Goal: Register for event/course: Sign up to attend an event or enroll in a course

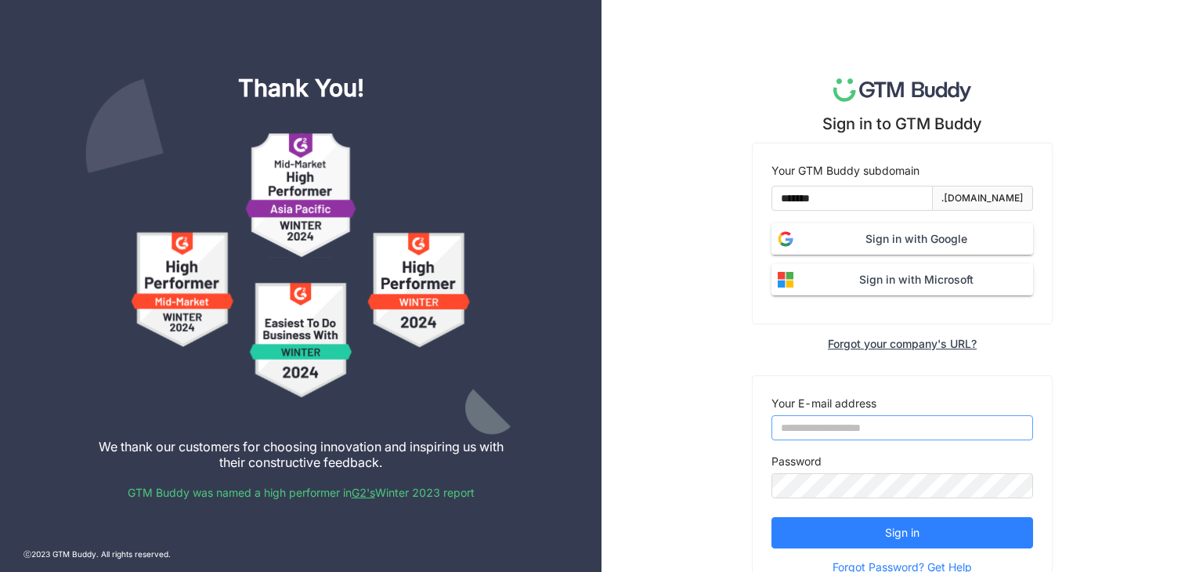
type input "**********"
click at [841, 247] on span "Sign in with Google" at bounding box center [915, 238] width 233 height 17
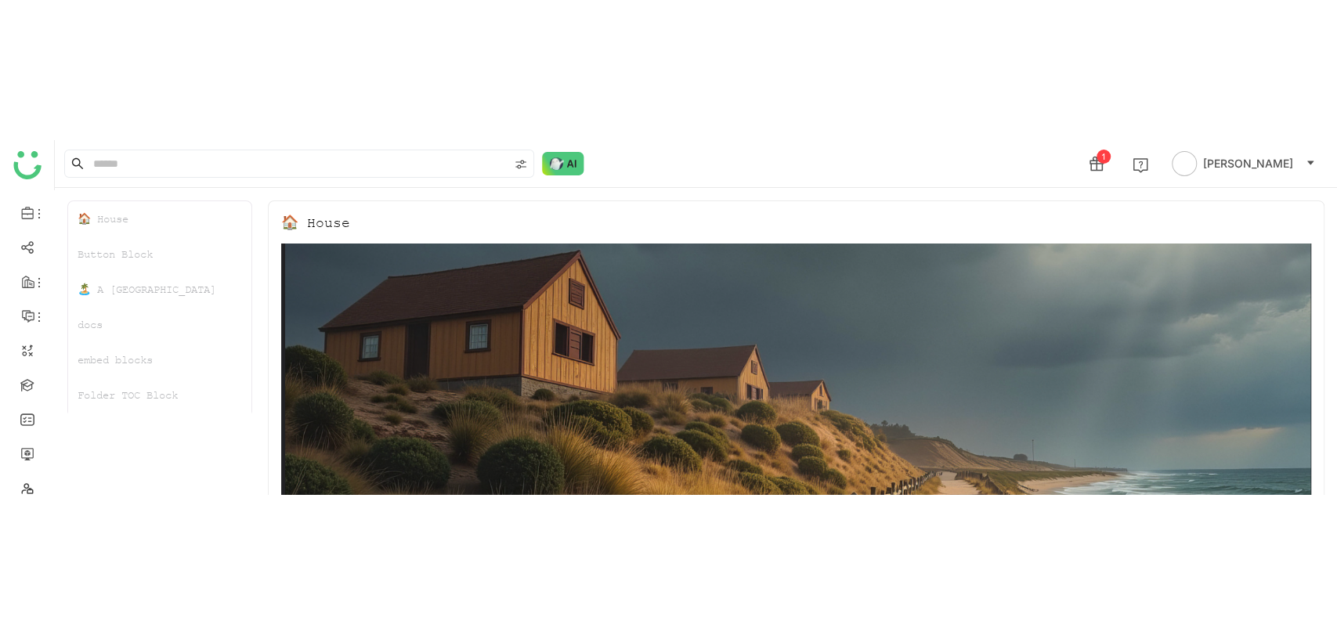
scroll to position [85, 0]
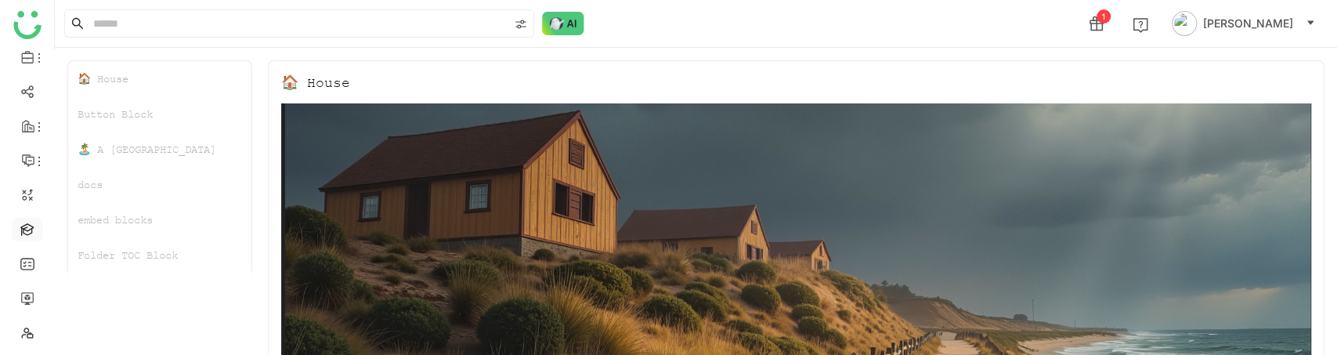
click at [31, 225] on link at bounding box center [27, 228] width 14 height 13
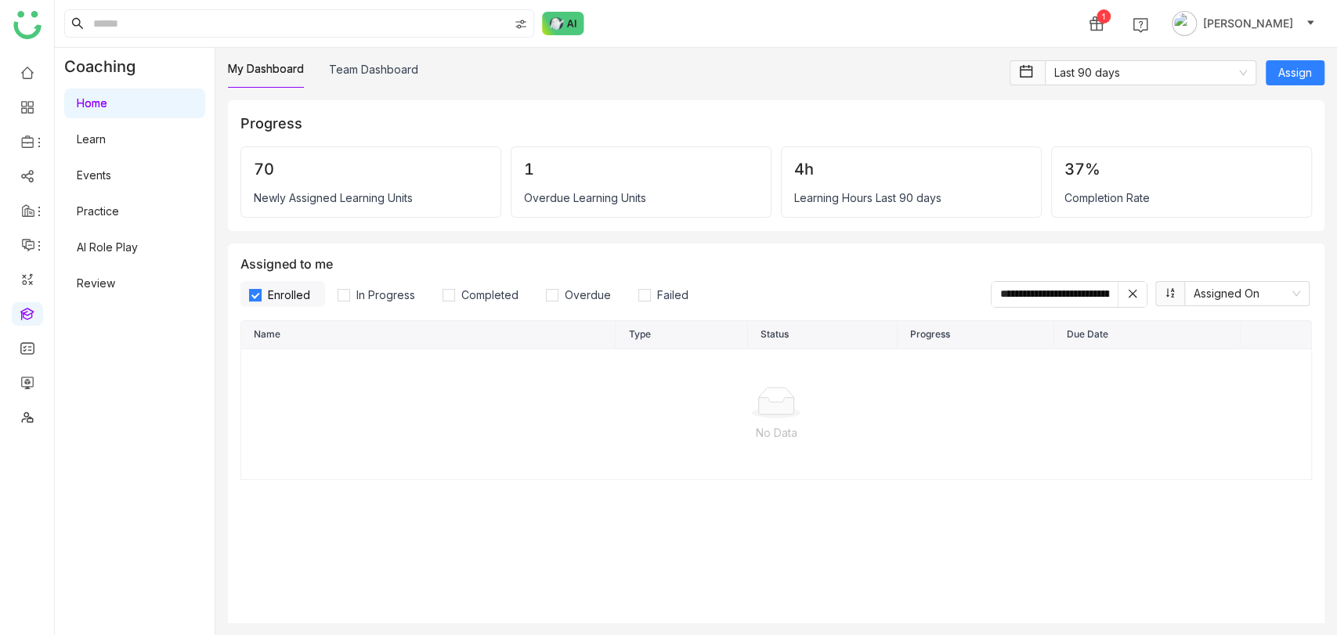
click at [106, 140] on link "Learn" at bounding box center [91, 138] width 29 height 13
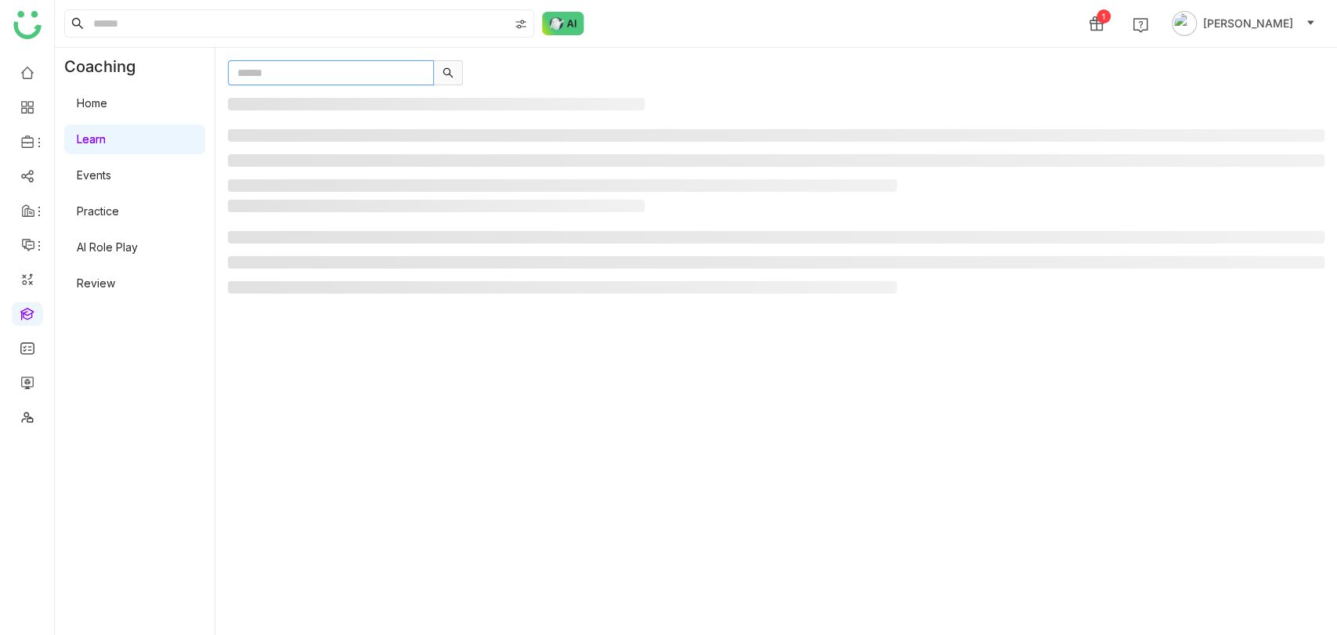
click at [262, 81] on input "text" at bounding box center [331, 72] width 206 height 25
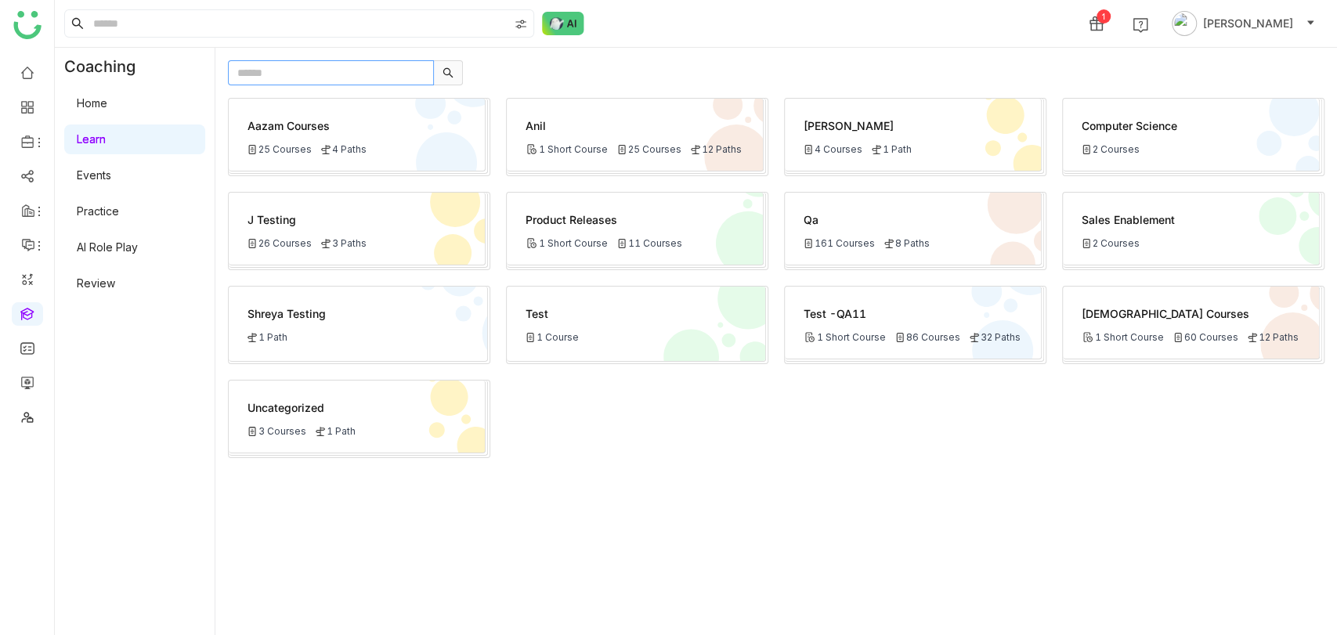
paste input "**********"
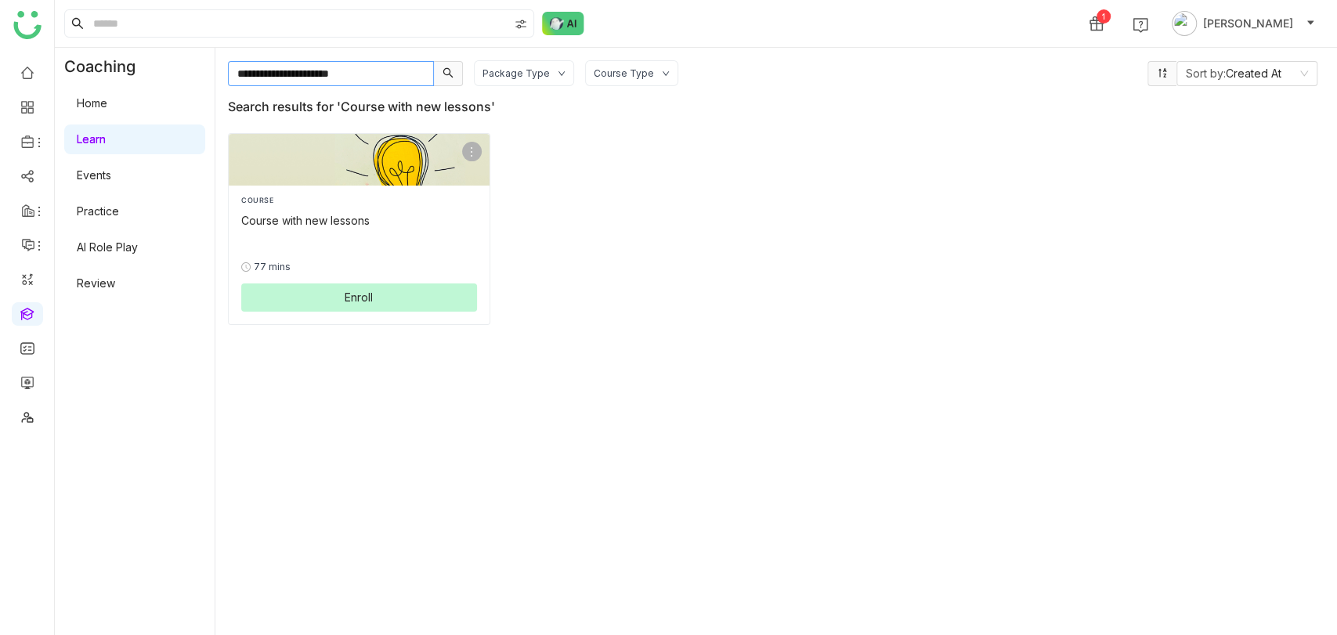
type input "**********"
click at [342, 283] on button "Enroll" at bounding box center [359, 297] width 236 height 28
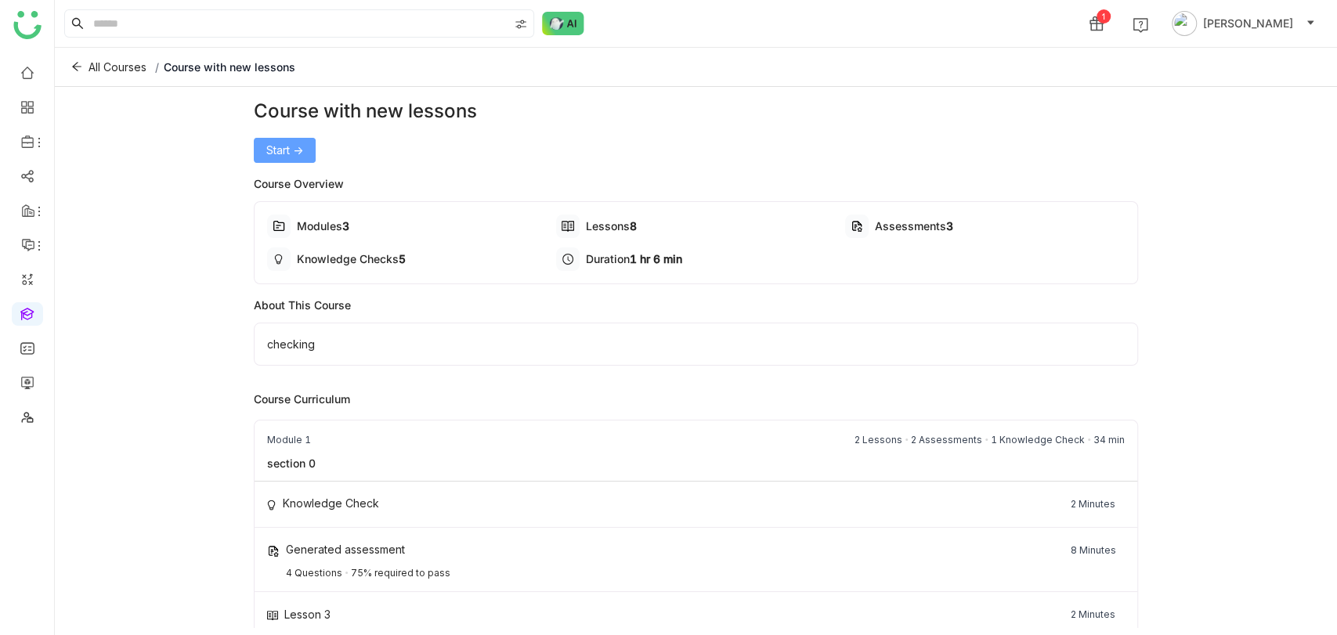
click at [272, 146] on span "Start ->" at bounding box center [284, 150] width 37 height 17
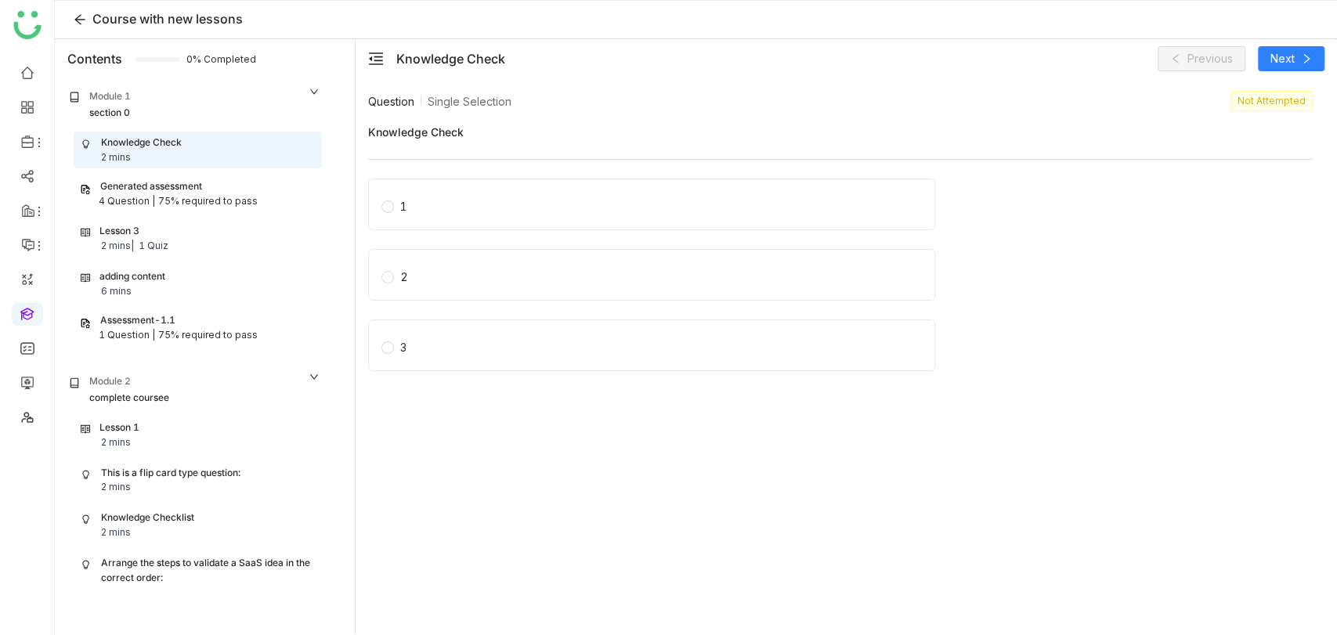
click at [442, 243] on nz-radio-group "1 2 3" at bounding box center [840, 280] width 944 height 202
click at [445, 210] on label "1" at bounding box center [654, 204] width 547 height 22
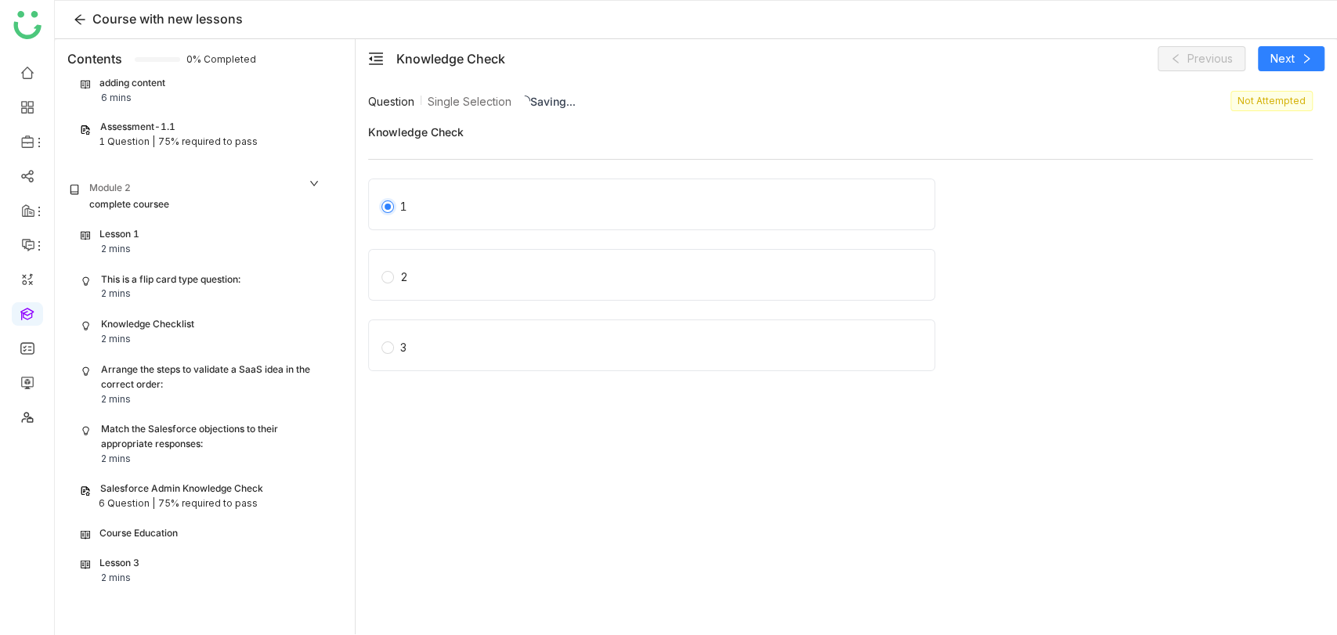
scroll to position [408, 0]
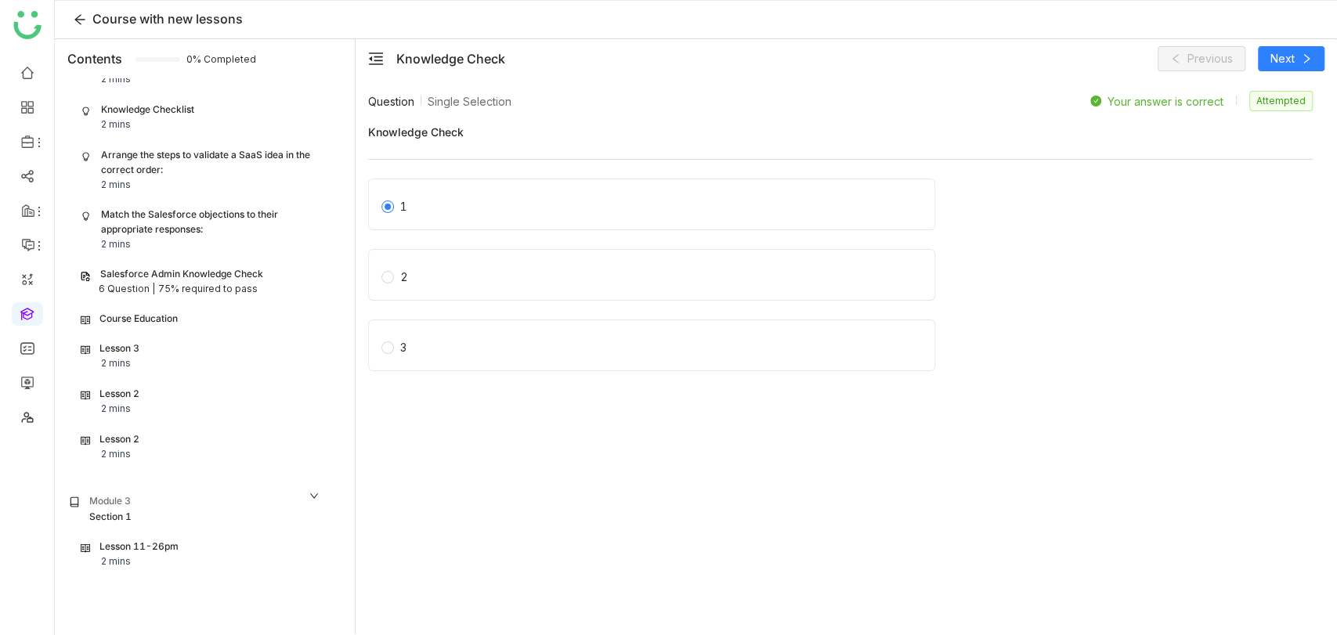
click at [189, 541] on div "Lesson 11-26pm 2 mins" at bounding box center [198, 554] width 234 height 30
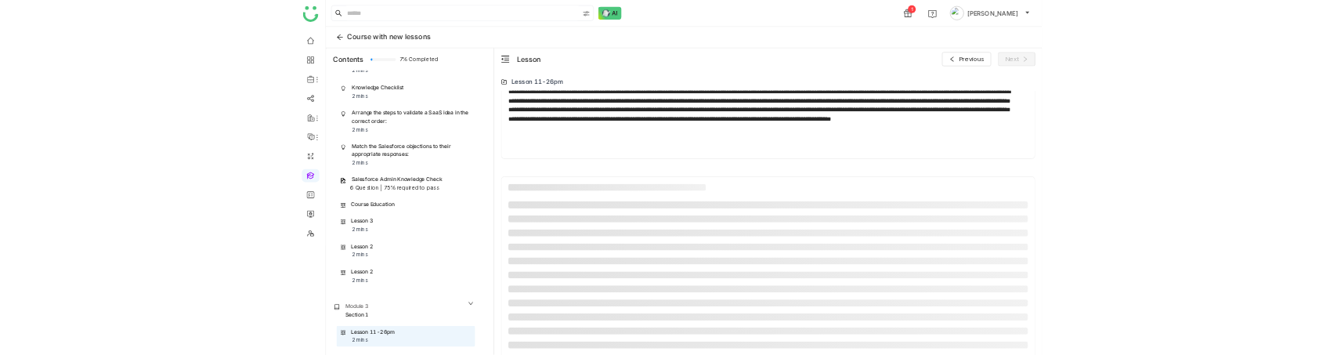
scroll to position [38, 0]
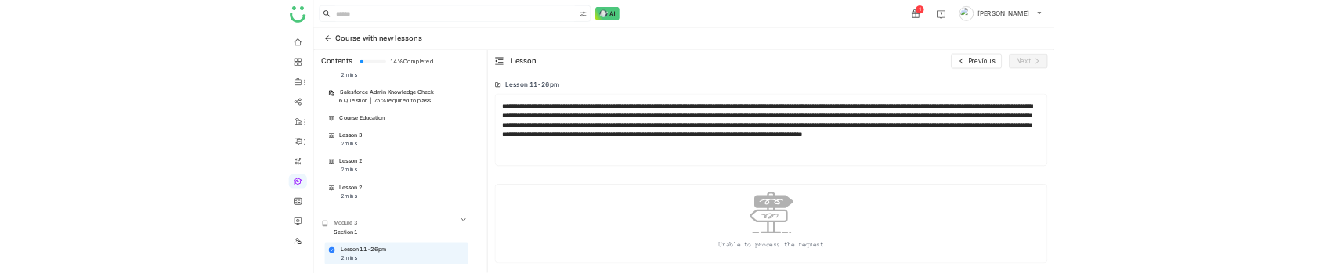
scroll to position [408, 0]
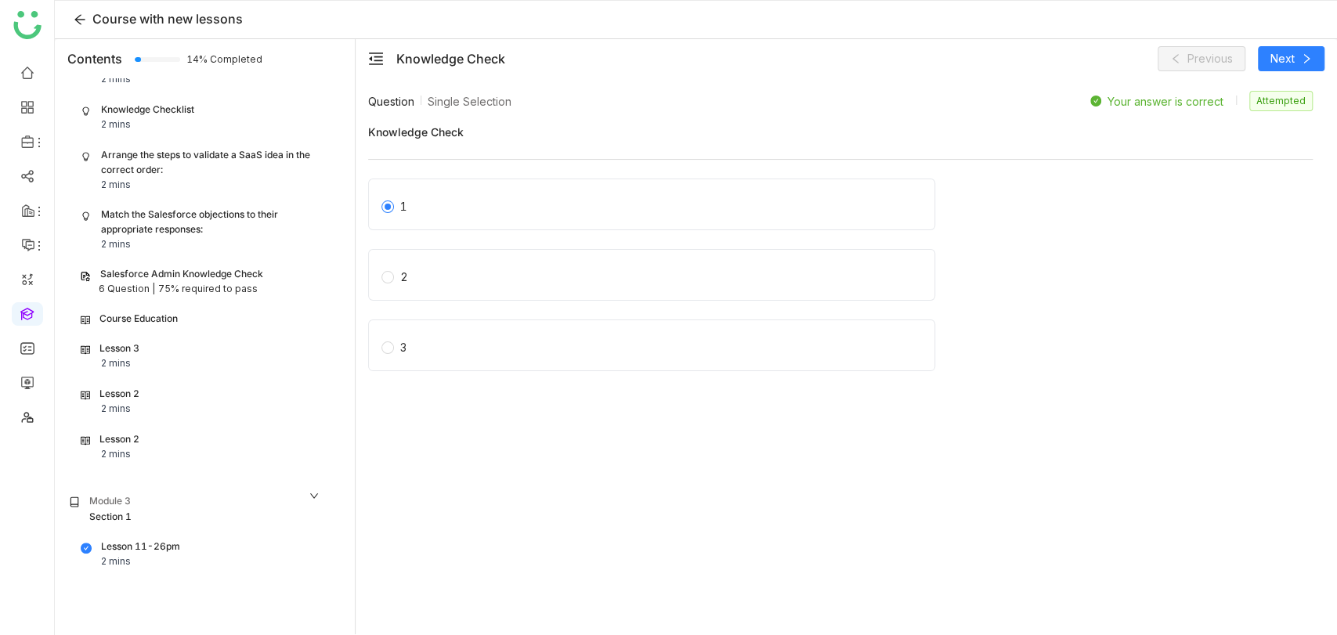
click at [154, 354] on div "Lesson 11-26pm 2 mins" at bounding box center [197, 554] width 247 height 36
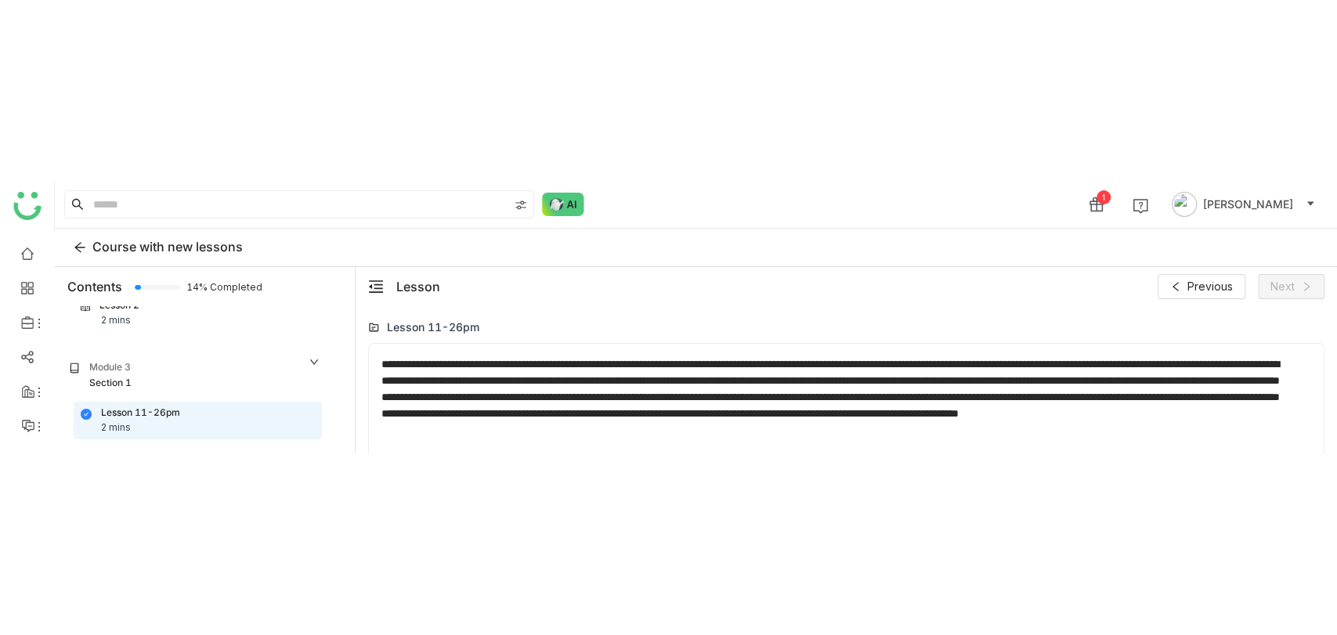
scroll to position [408, 0]
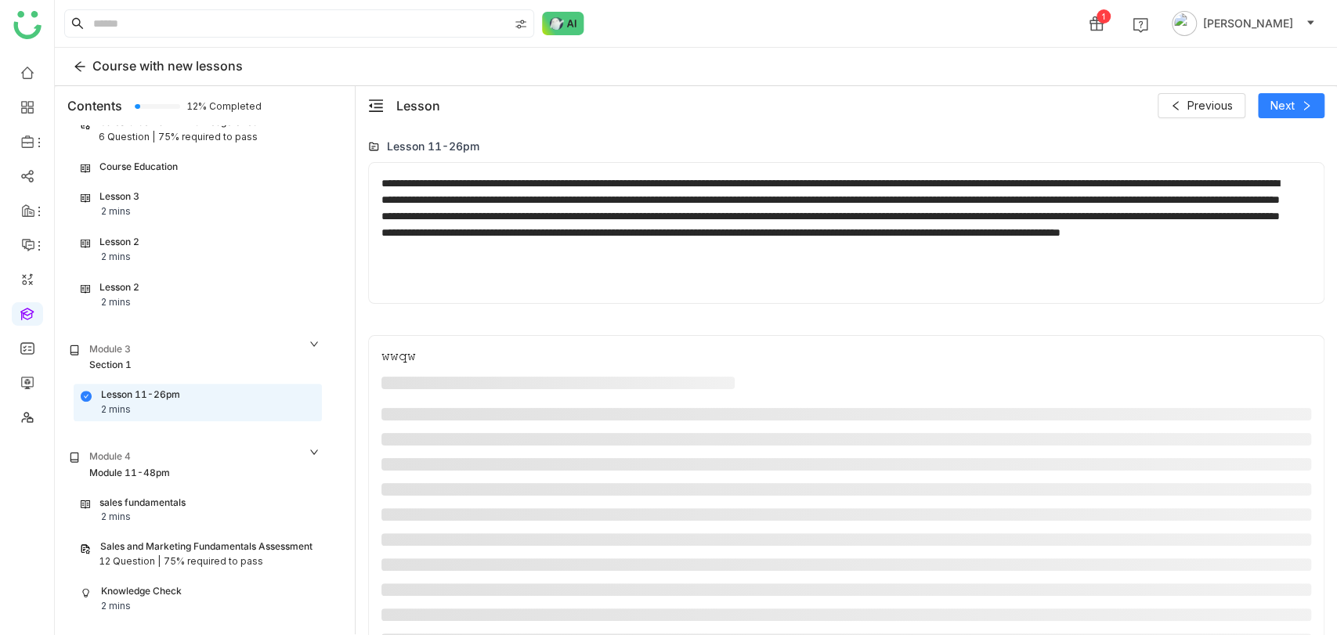
scroll to position [619, 0]
click at [220, 544] on div "Sales and Marketing Fundamentals Assessment" at bounding box center [206, 546] width 212 height 15
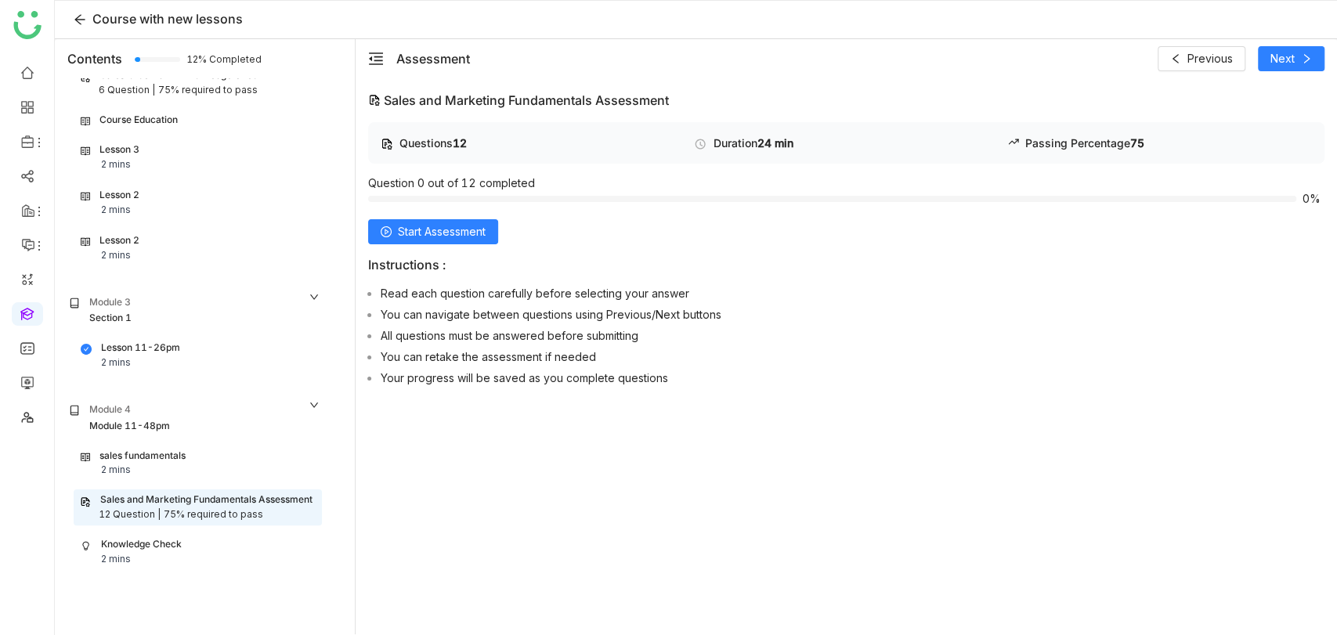
click at [159, 450] on div "sales fundamentals 2 mins" at bounding box center [198, 464] width 234 height 30
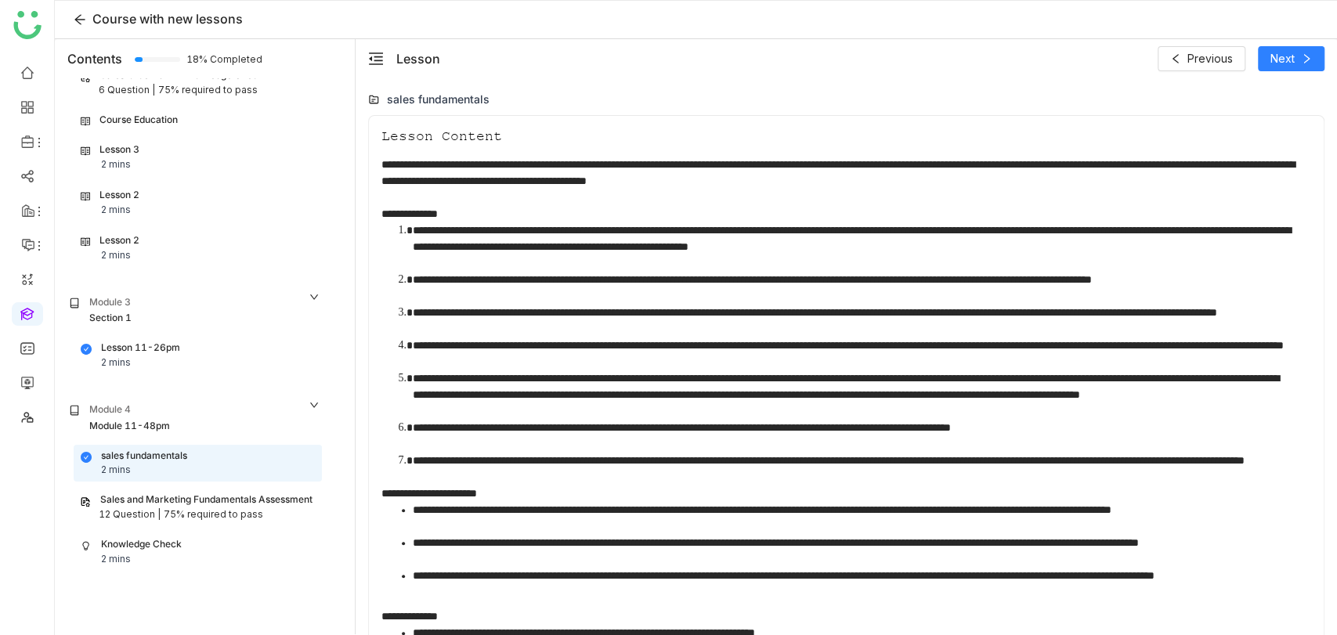
click at [183, 492] on div "Sales and Marketing Fundamentals Assessment" at bounding box center [206, 499] width 212 height 15
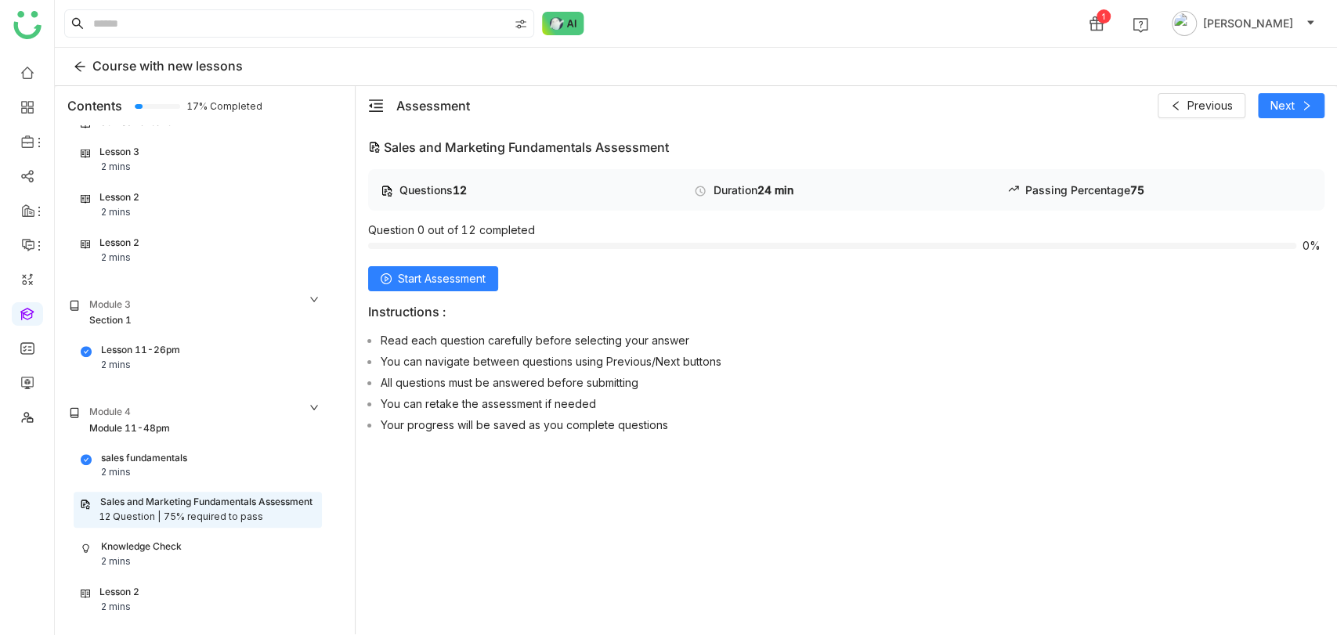
scroll to position [1, 0]
click at [184, 609] on div "Lesson 2 2 mins" at bounding box center [198, 599] width 234 height 30
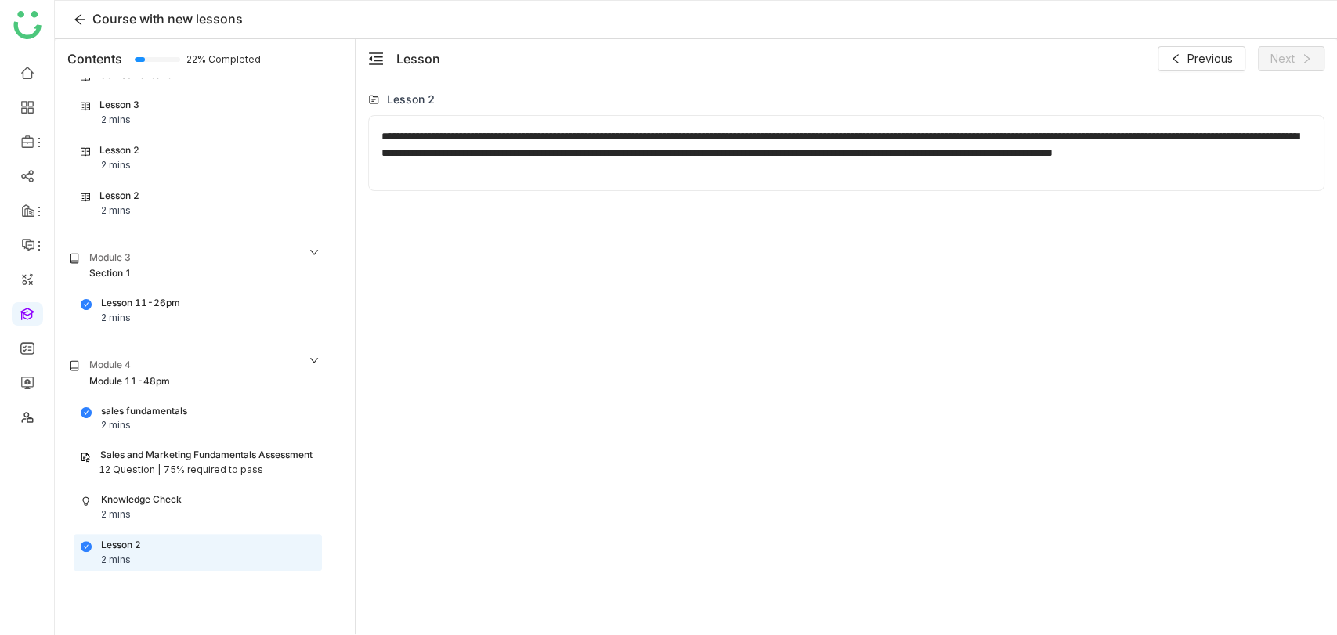
click at [171, 513] on div "Knowledge Check 2 mins" at bounding box center [198, 507] width 234 height 30
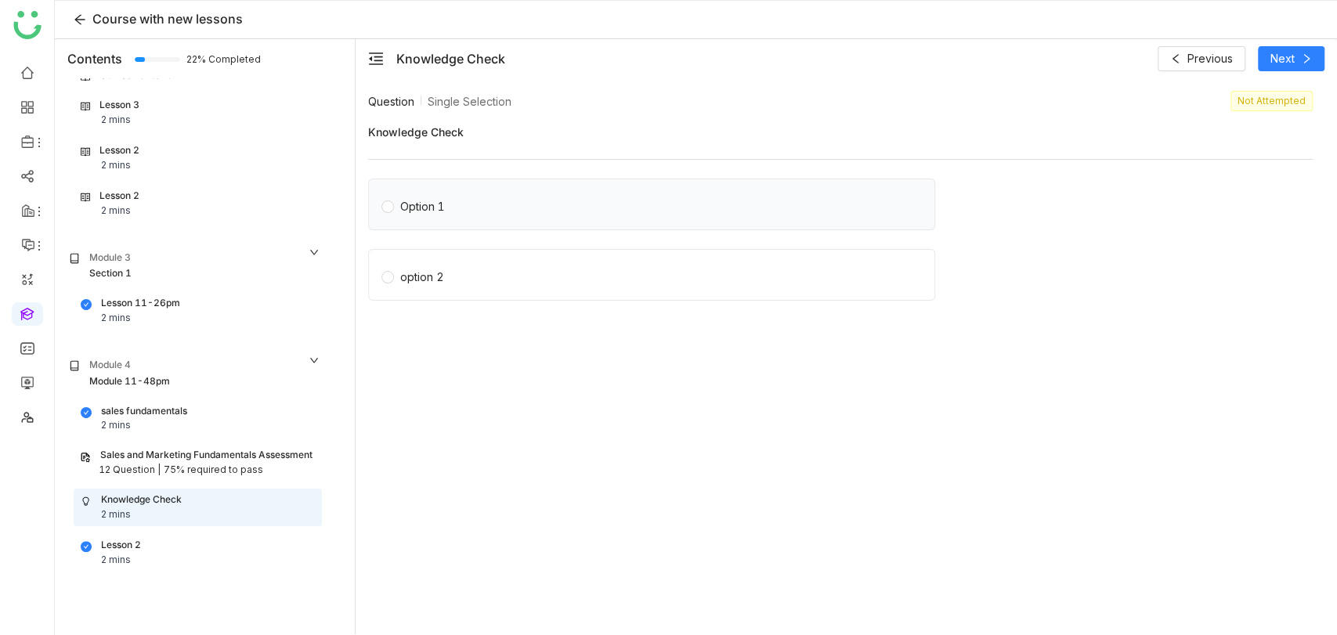
click at [451, 202] on label "Option 1" at bounding box center [654, 204] width 547 height 22
click at [171, 456] on div "Sales and Marketing Fundamentals Assessment" at bounding box center [206, 455] width 212 height 15
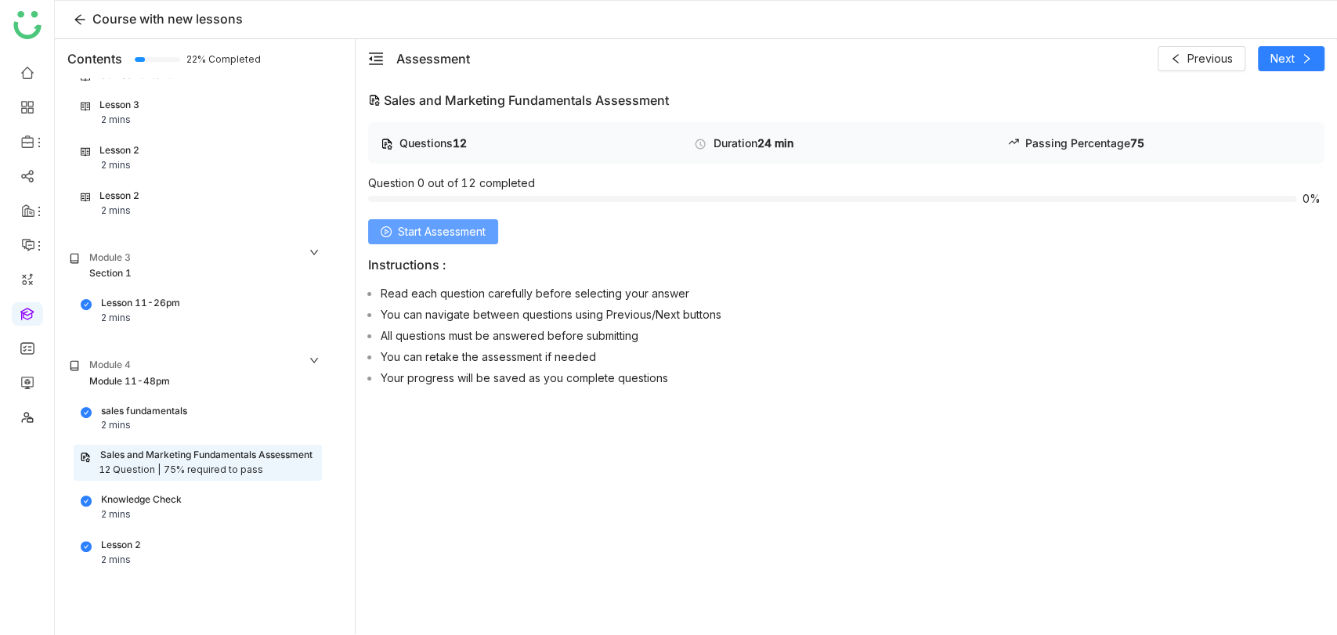
click at [494, 226] on button "Start Assessment" at bounding box center [433, 231] width 130 height 25
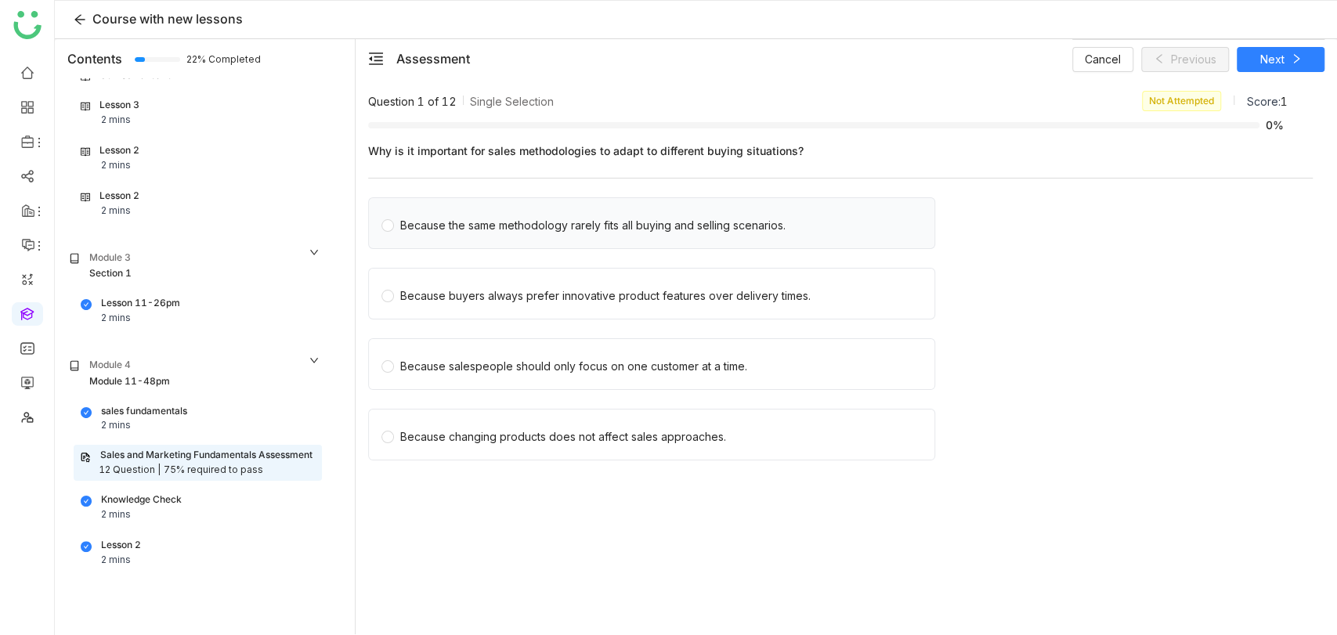
click at [556, 208] on div "Because the same methodology rarely fits all buying and selling scenarios." at bounding box center [651, 223] width 567 height 52
click at [611, 194] on div "Why is it important for sales methodologies to adapt to different buying situat…" at bounding box center [840, 309] width 944 height 348
click at [592, 219] on div "Because the same methodology rarely fits all buying and selling scenarios." at bounding box center [592, 225] width 385 height 17
click at [1290, 58] on icon at bounding box center [1295, 58] width 11 height 11
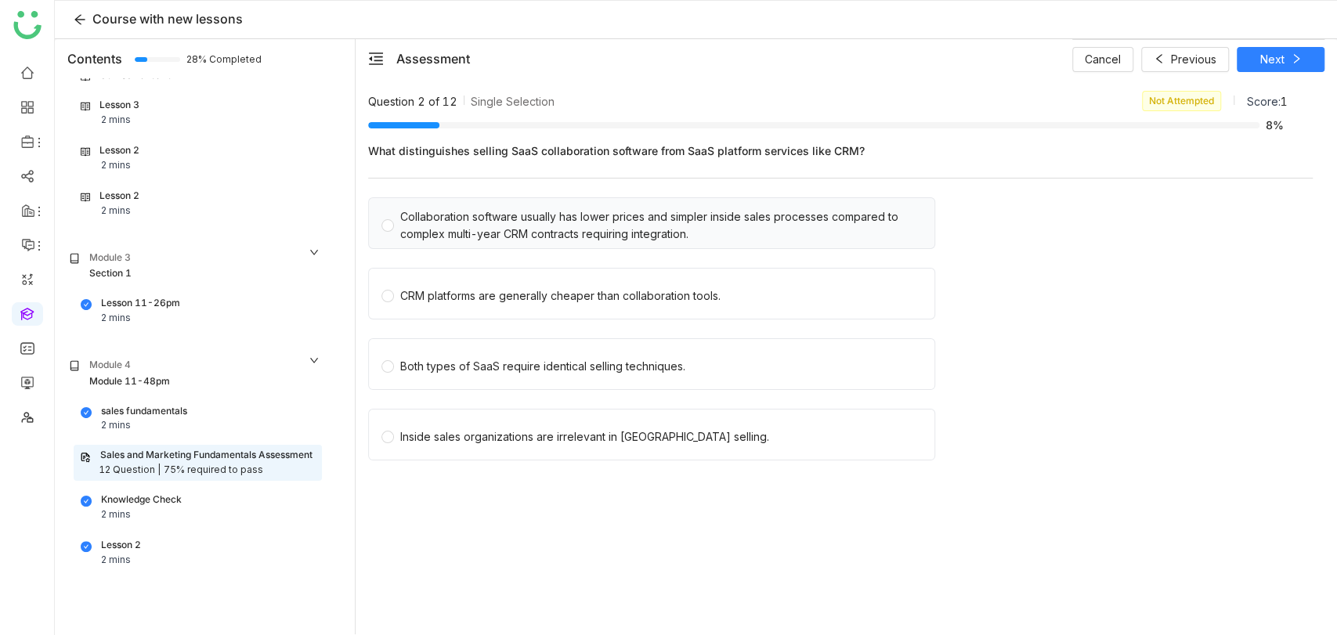
click at [445, 222] on div "Collaboration software usually has lower prices and simpler inside sales proces…" at bounding box center [660, 225] width 521 height 34
click at [1283, 52] on button "Next" at bounding box center [1280, 59] width 88 height 25
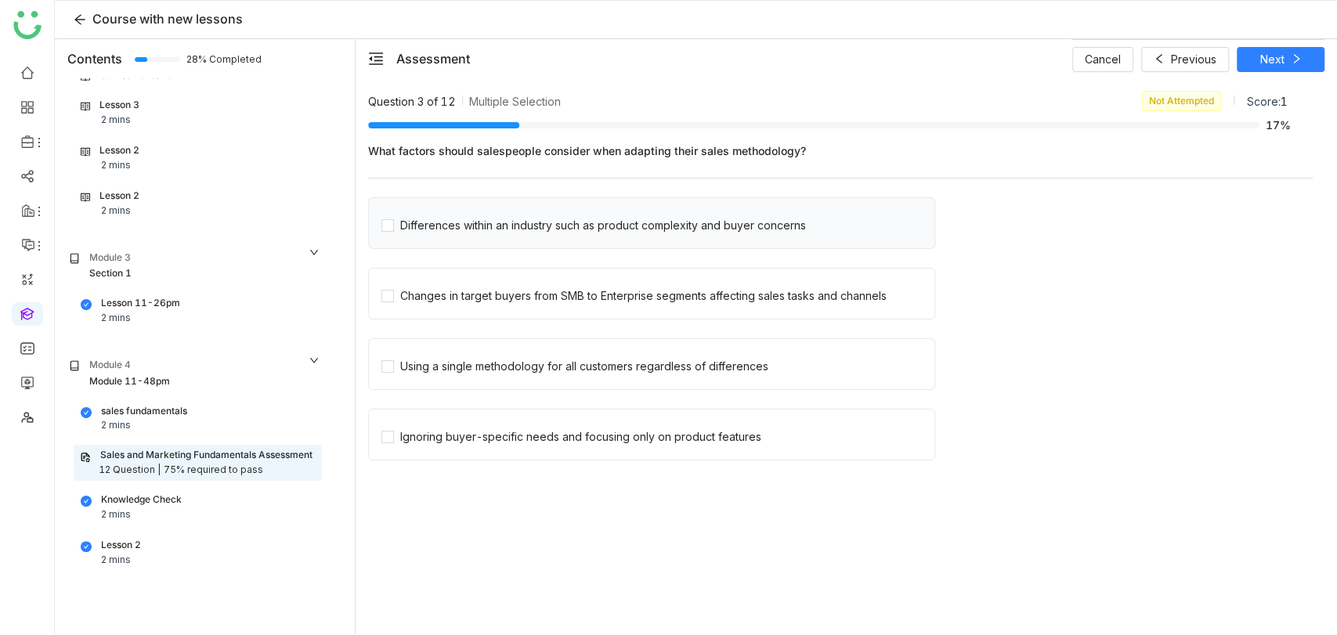
click at [520, 211] on div "Differences within an industry such as product complexity and buyer concerns" at bounding box center [651, 223] width 567 height 52
click at [640, 217] on div "Differences within an industry such as product complexity and buyer concerns" at bounding box center [603, 225] width 406 height 17
click at [554, 298] on div "Changes in target buyers from SMB to Enterprise segments affecting sales tasks …" at bounding box center [643, 295] width 486 height 17
click at [1286, 61] on button "Next" at bounding box center [1280, 59] width 88 height 25
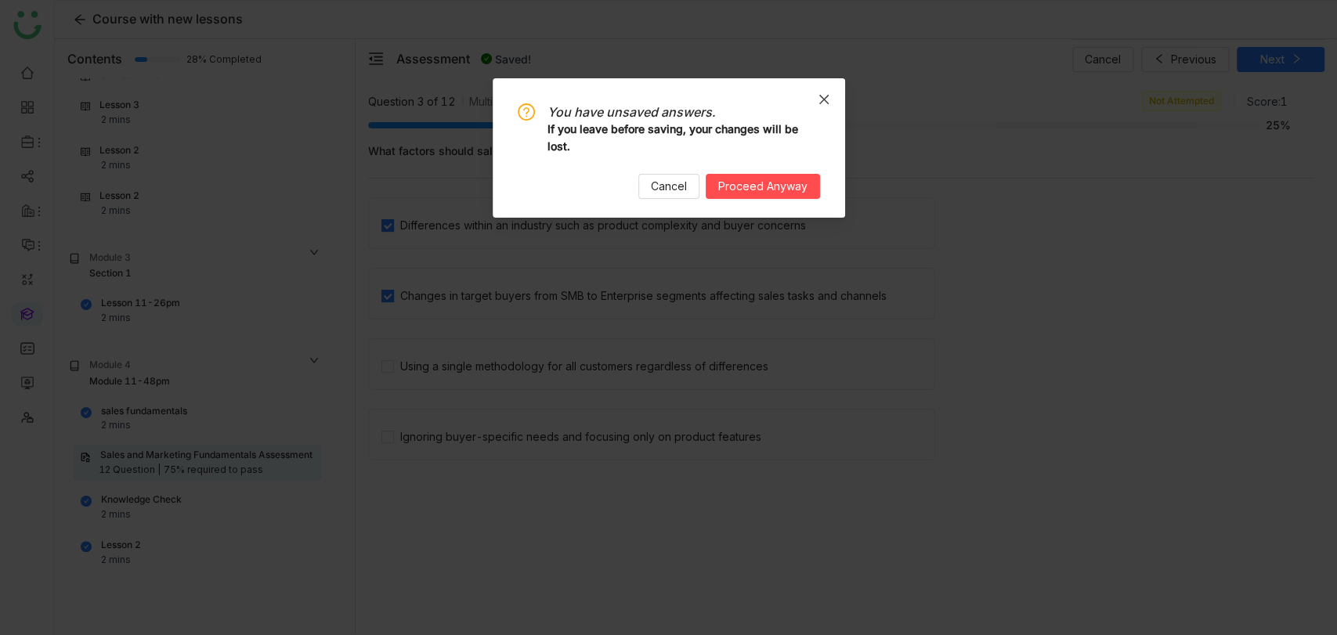
click at [839, 107] on span "Close" at bounding box center [824, 99] width 42 height 42
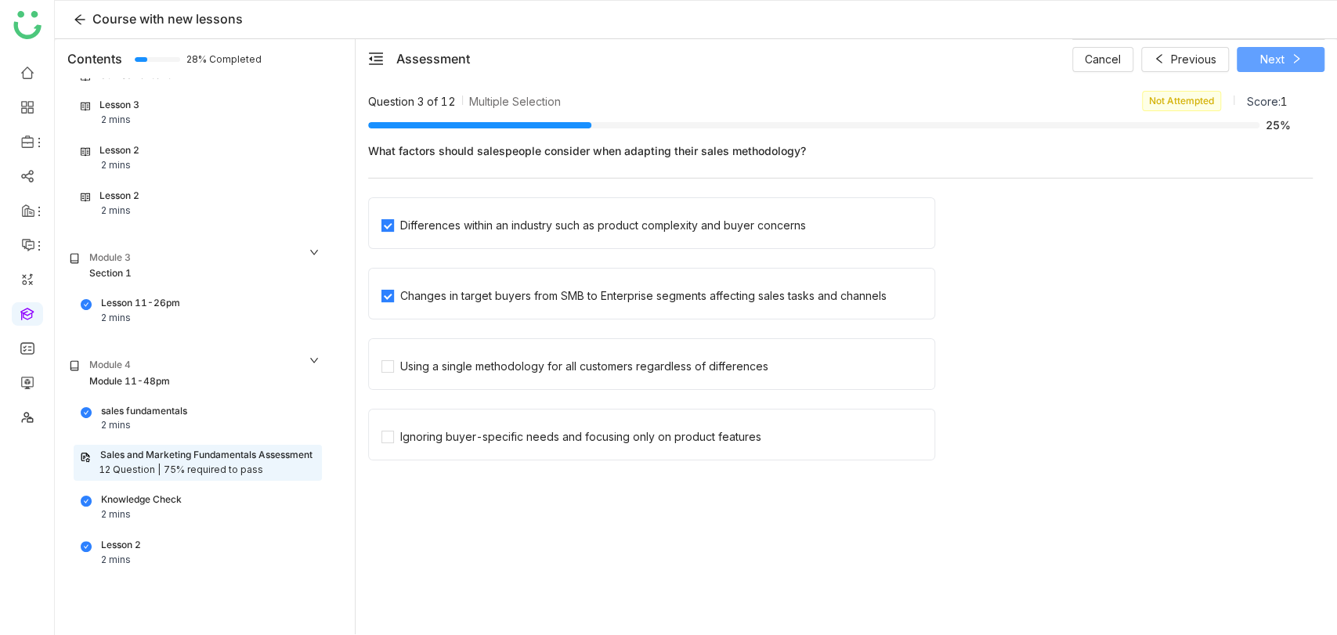
click at [1269, 70] on button "Next" at bounding box center [1280, 59] width 88 height 25
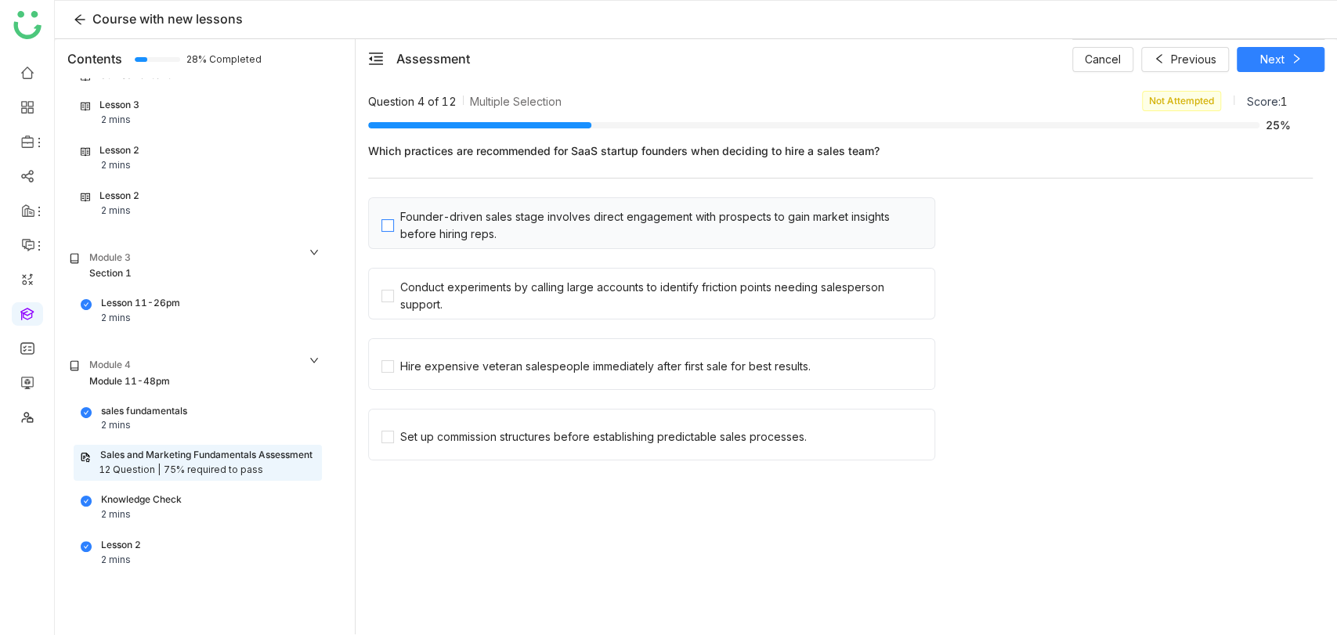
click at [526, 227] on div "Founder-driven sales stage involves direct engagement with prospects to gain ma…" at bounding box center [664, 225] width 528 height 34
click at [510, 300] on div "Conduct experiments by calling large accounts to identify friction points needi…" at bounding box center [664, 296] width 528 height 34
click at [1290, 59] on icon at bounding box center [1295, 58] width 11 height 11
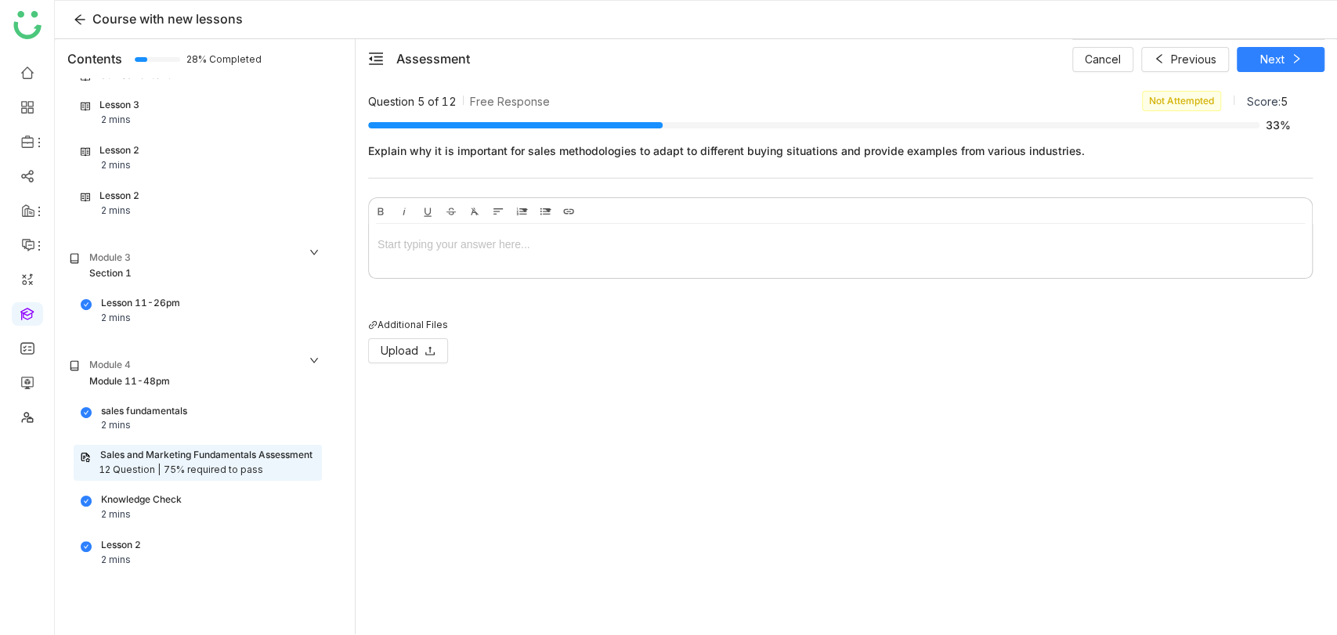
click at [537, 236] on div at bounding box center [839, 244] width 925 height 17
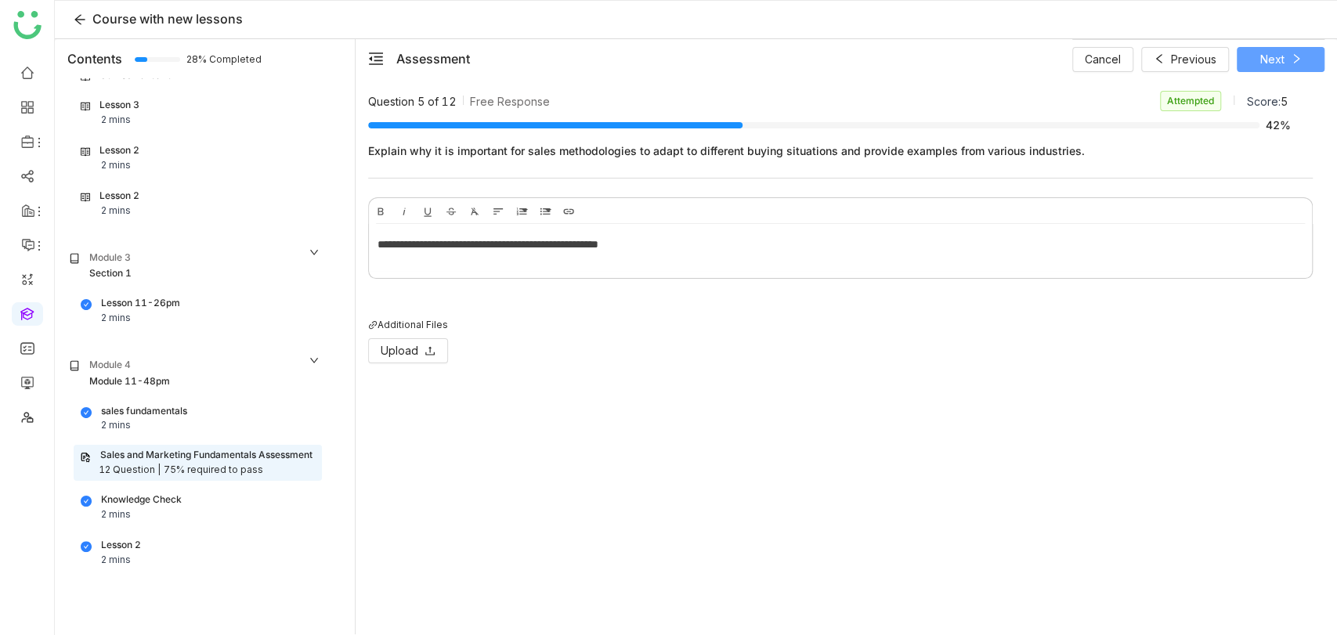
click at [1290, 64] on span at bounding box center [1295, 59] width 11 height 13
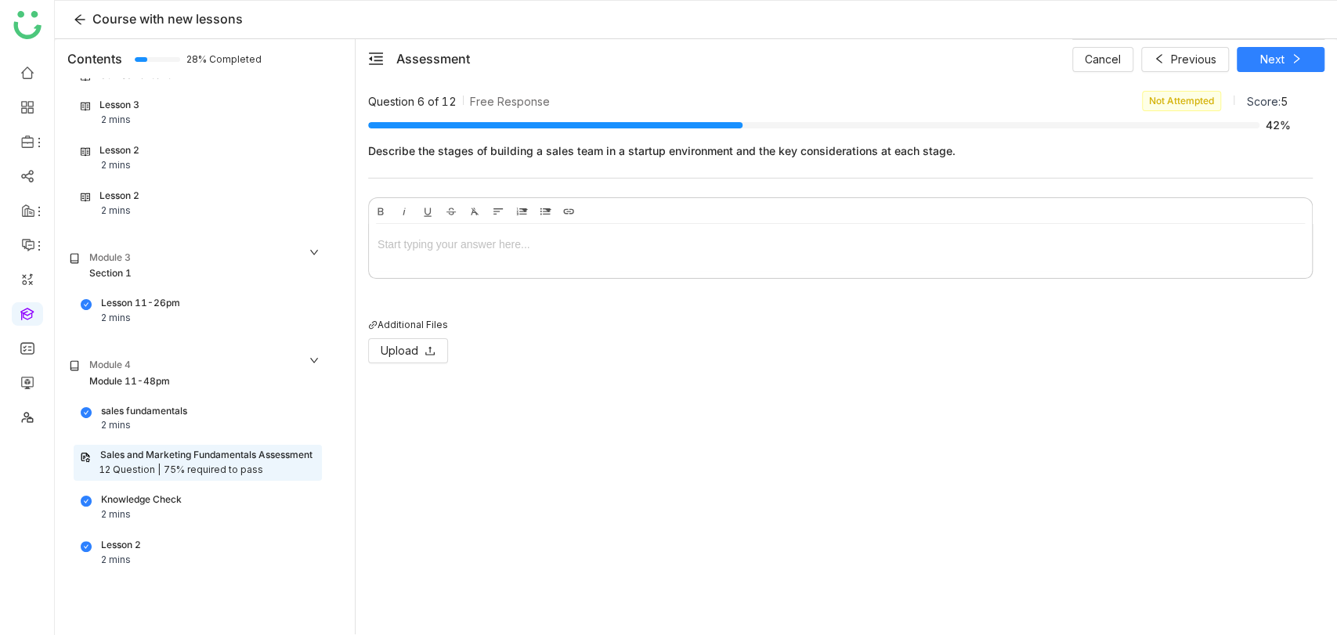
click at [507, 237] on div at bounding box center [839, 244] width 925 height 17
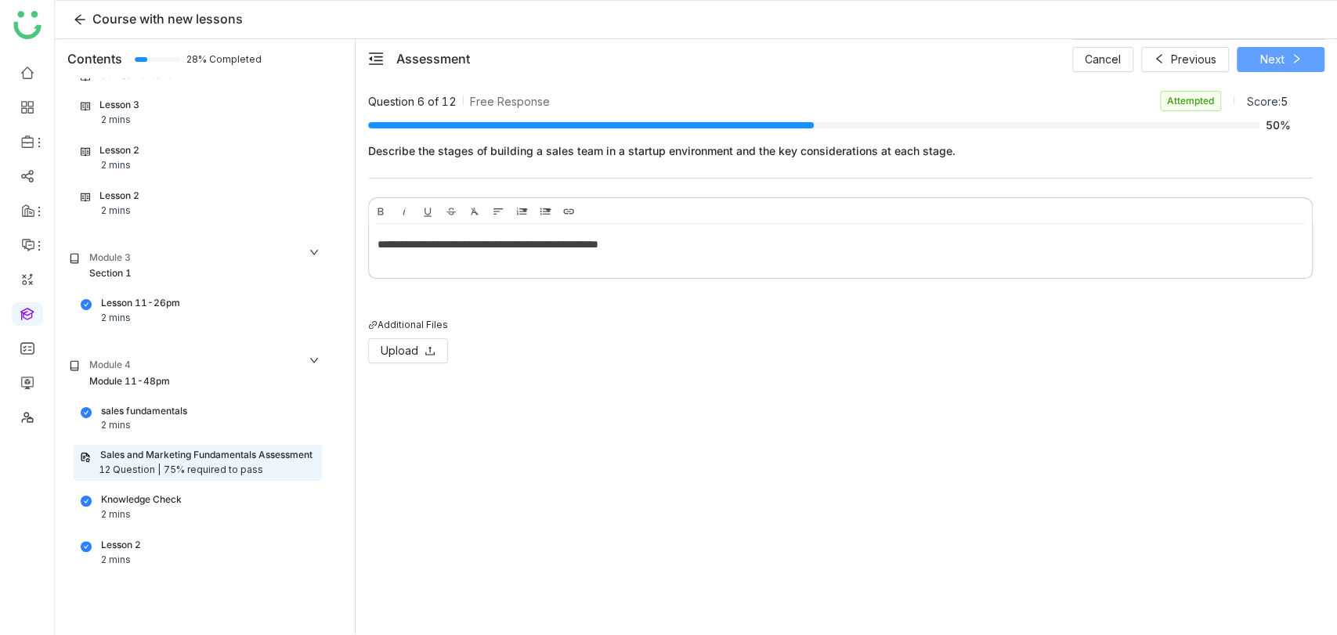
click at [1279, 49] on button "Next" at bounding box center [1280, 59] width 88 height 25
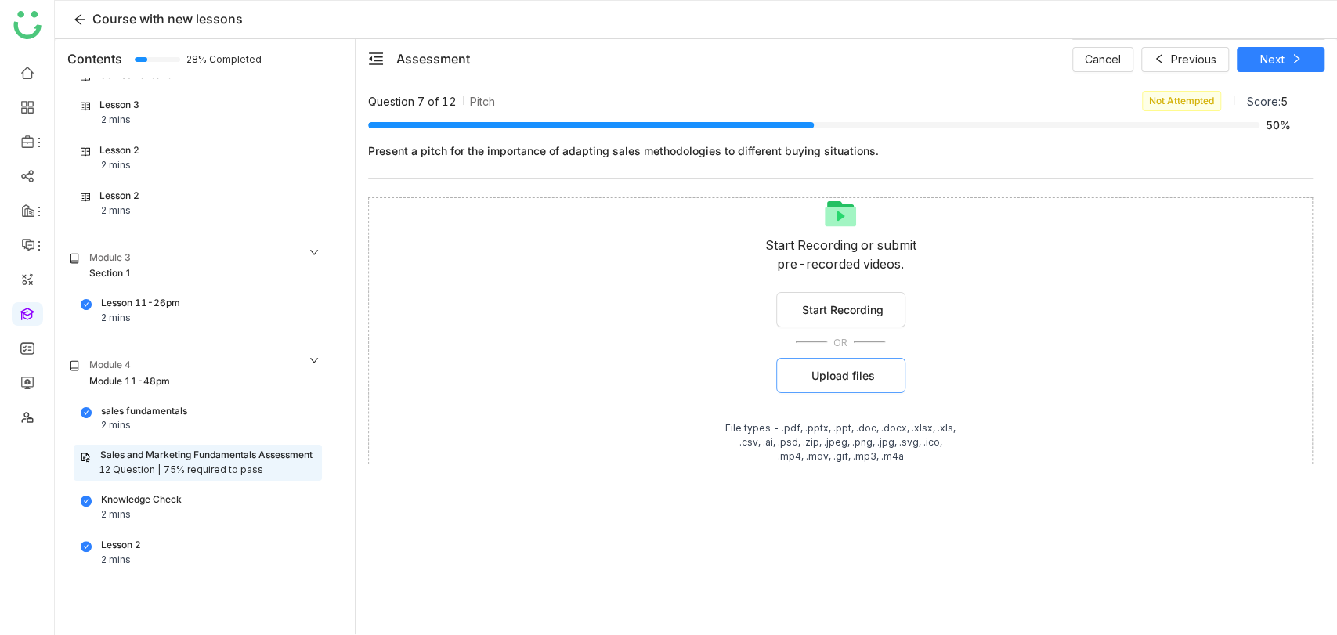
click at [793, 384] on button "Upload files" at bounding box center [840, 375] width 129 height 35
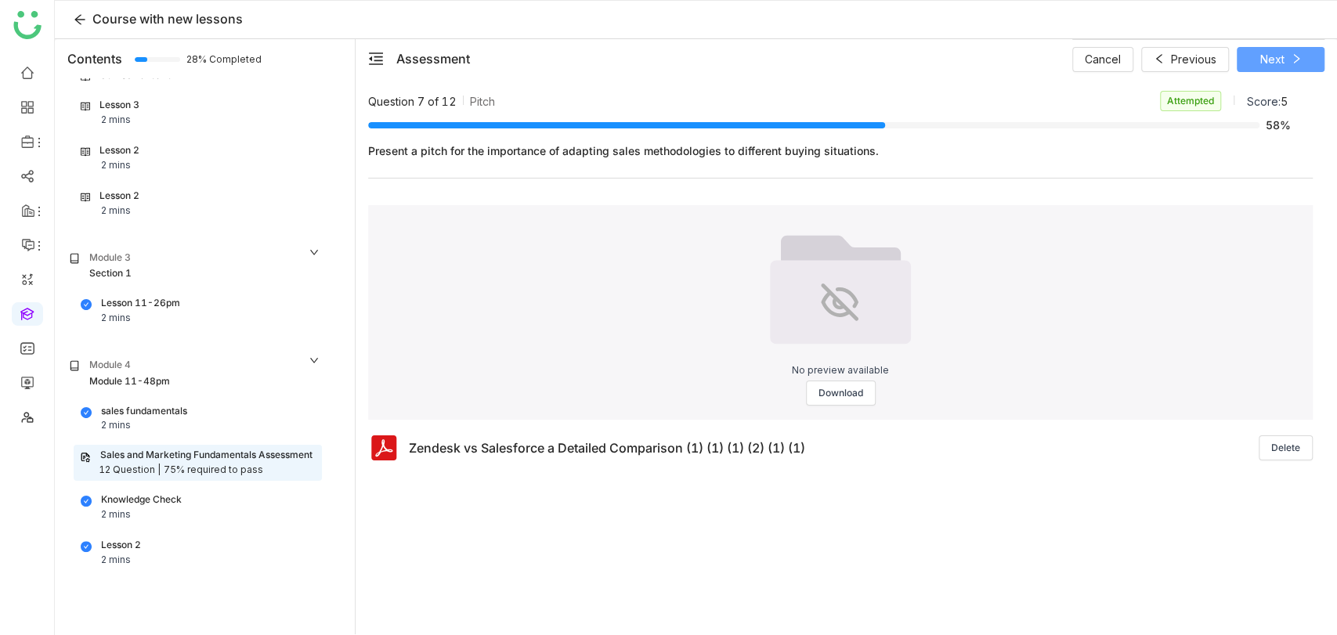
click at [1281, 63] on span "Next" at bounding box center [1272, 59] width 24 height 17
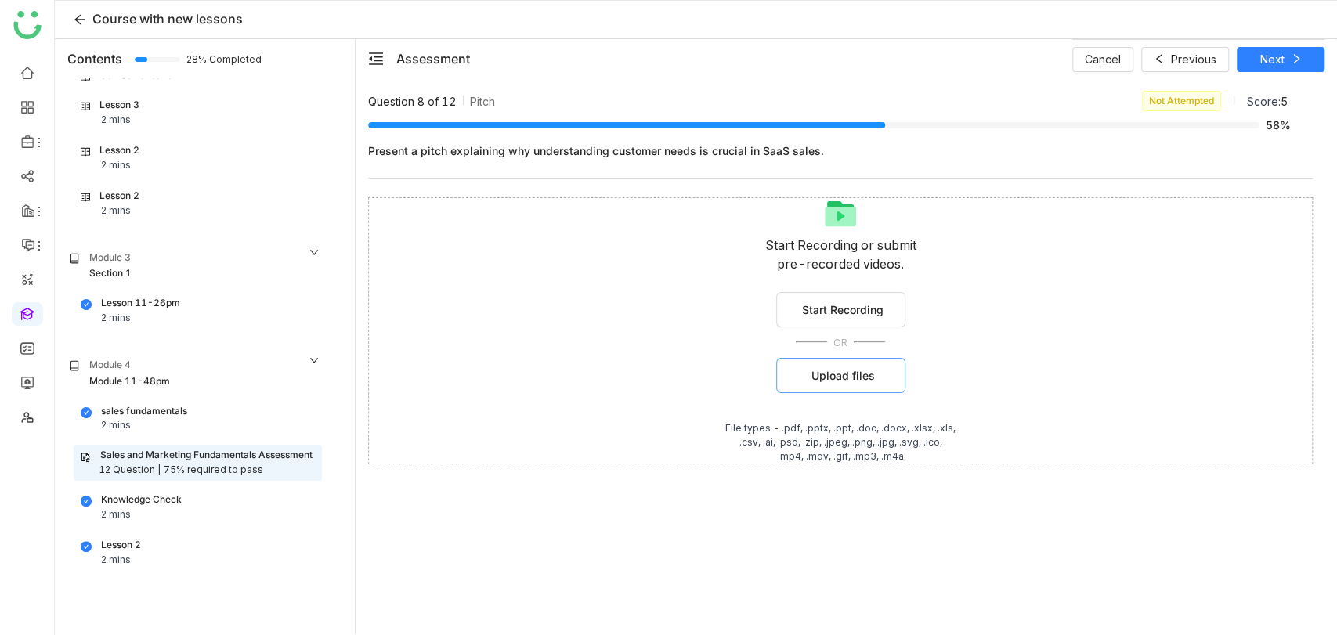
click at [821, 369] on span "Upload files" at bounding box center [842, 375] width 63 height 16
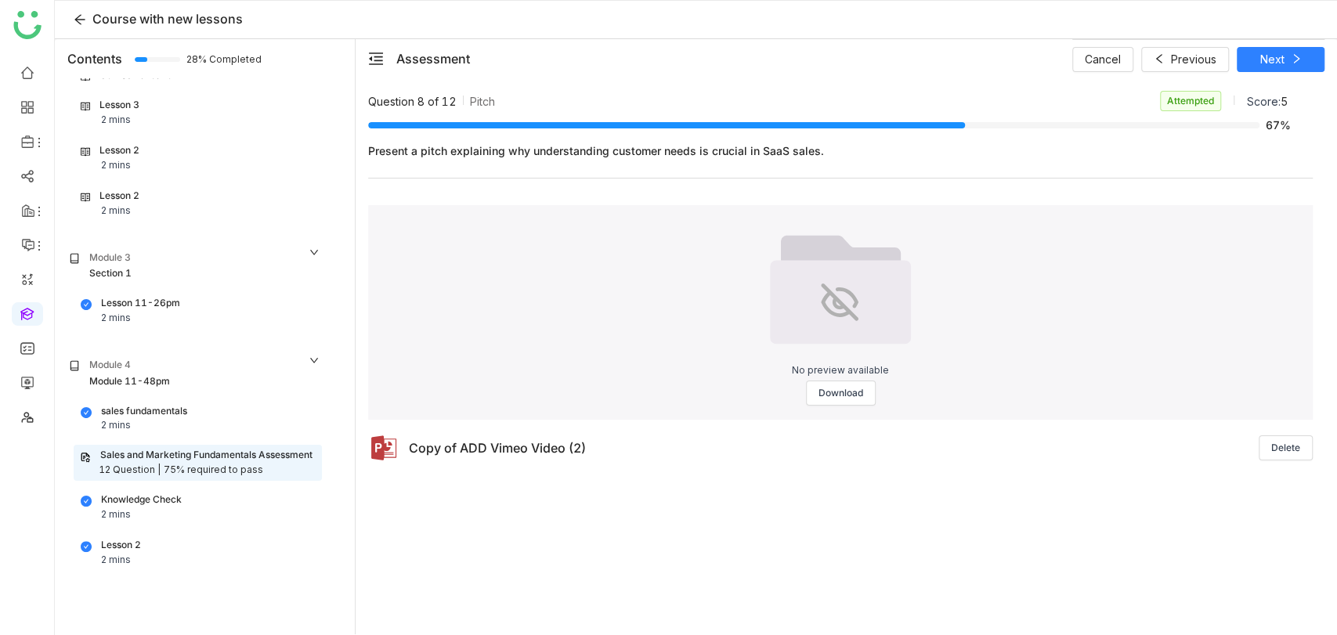
click at [1278, 35] on div "Course with new lessons" at bounding box center [696, 20] width 1282 height 38
click at [1279, 52] on span "Next" at bounding box center [1272, 59] width 24 height 17
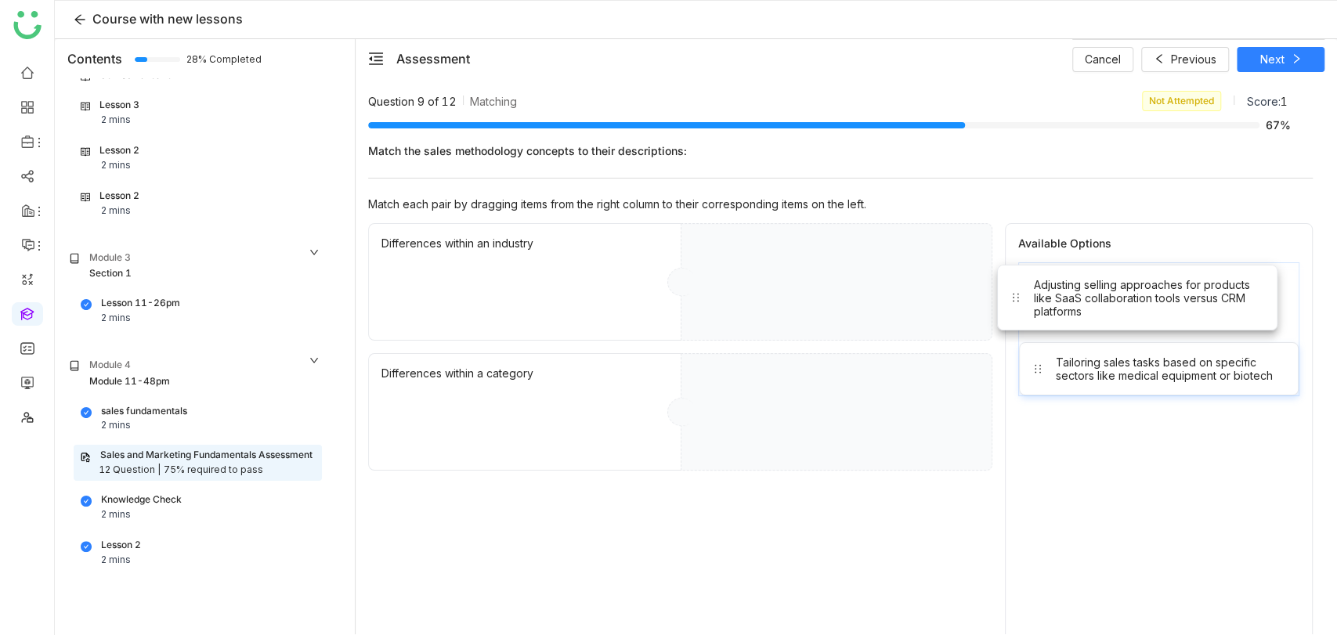
drag, startPoint x: 1127, startPoint y: 301, endPoint x: 727, endPoint y: 260, distance: 401.4
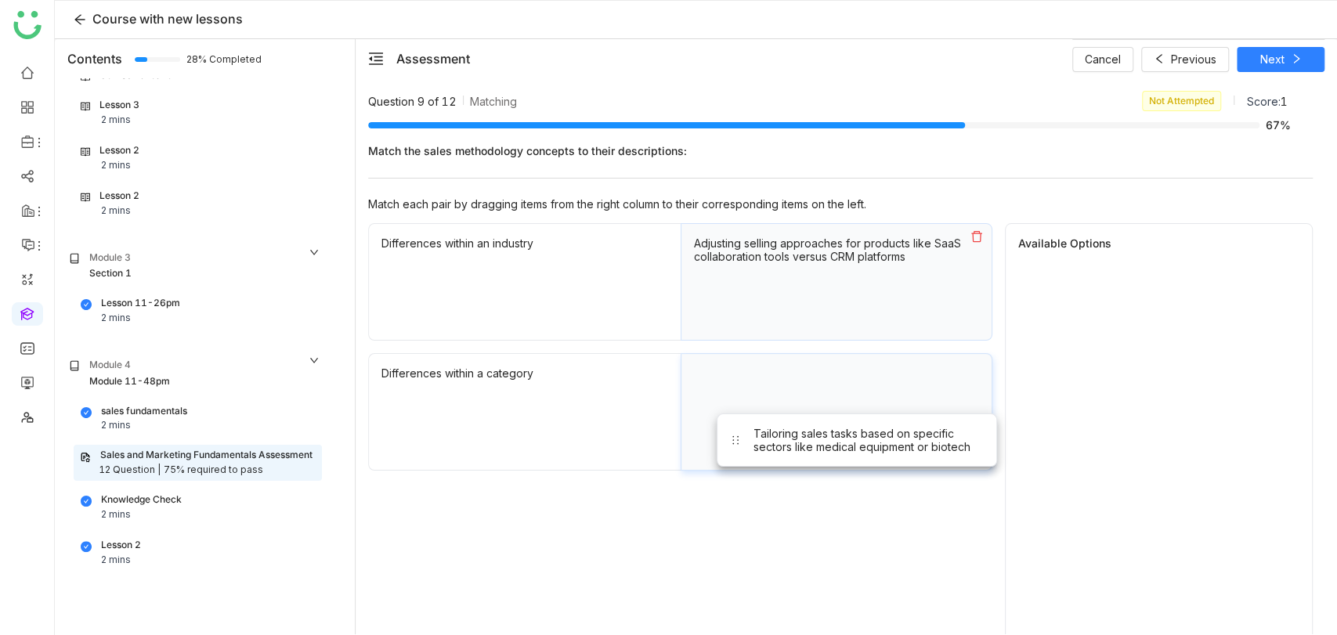
drag, startPoint x: 1128, startPoint y: 283, endPoint x: 806, endPoint y: 430, distance: 354.3
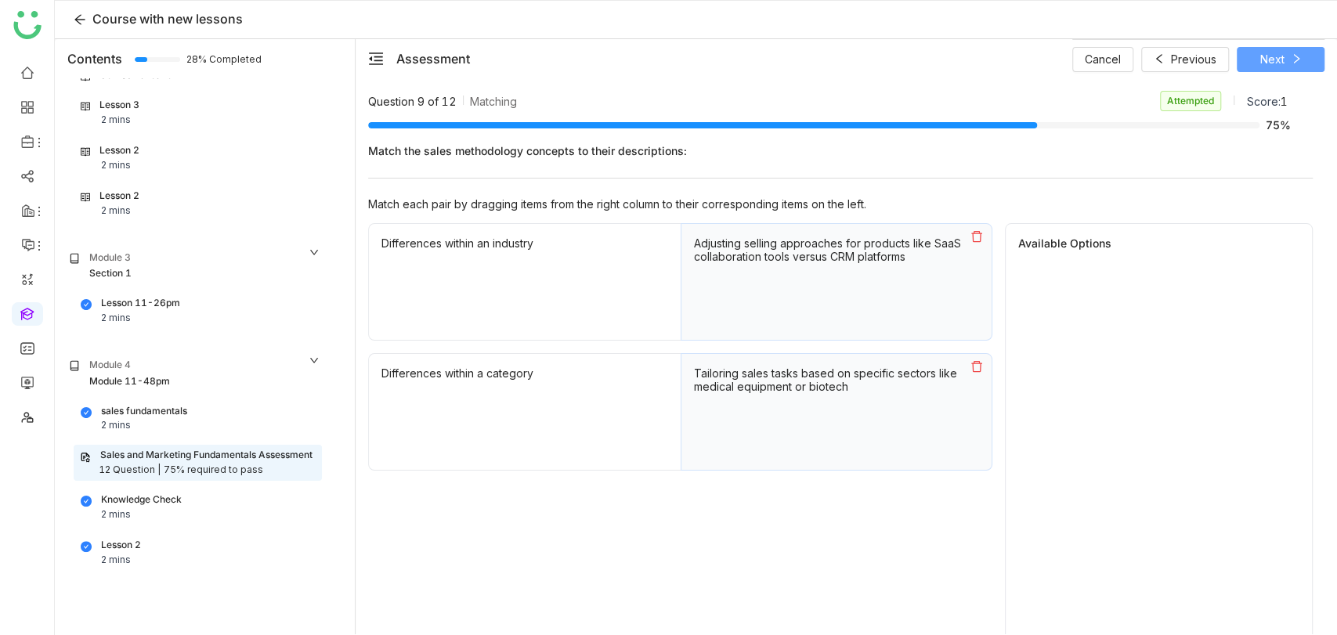
click at [1274, 60] on span "Next" at bounding box center [1272, 59] width 24 height 17
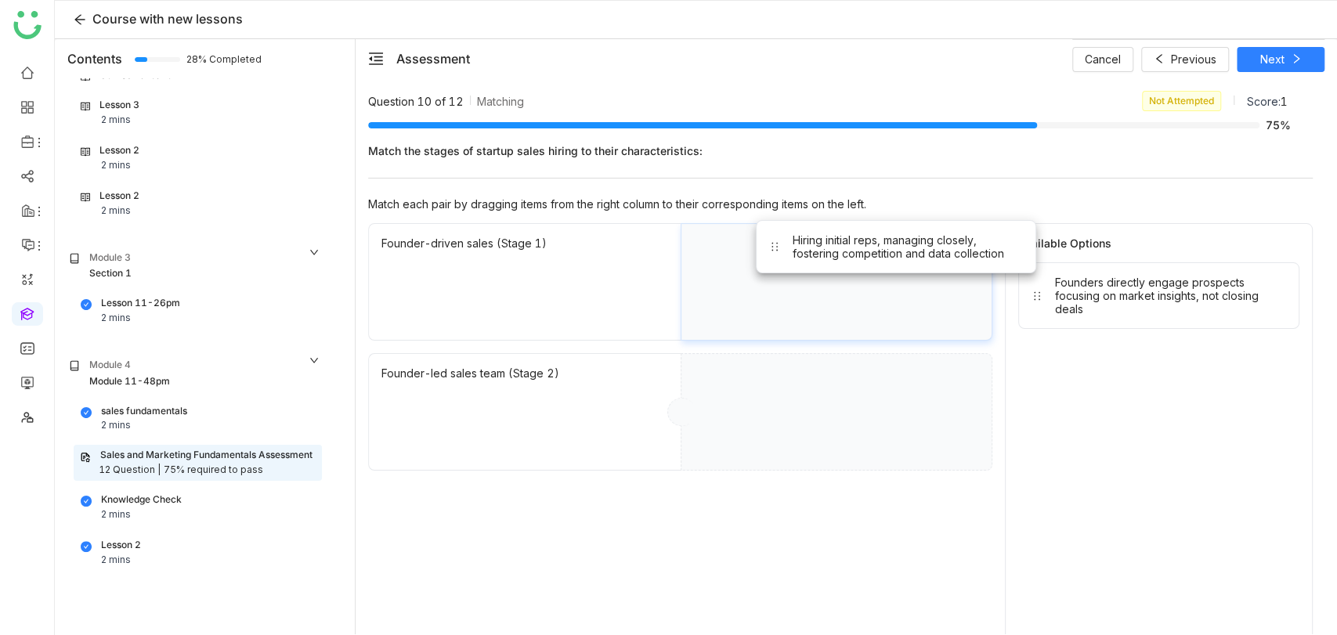
drag, startPoint x: 1115, startPoint y: 296, endPoint x: 854, endPoint y: 254, distance: 264.0
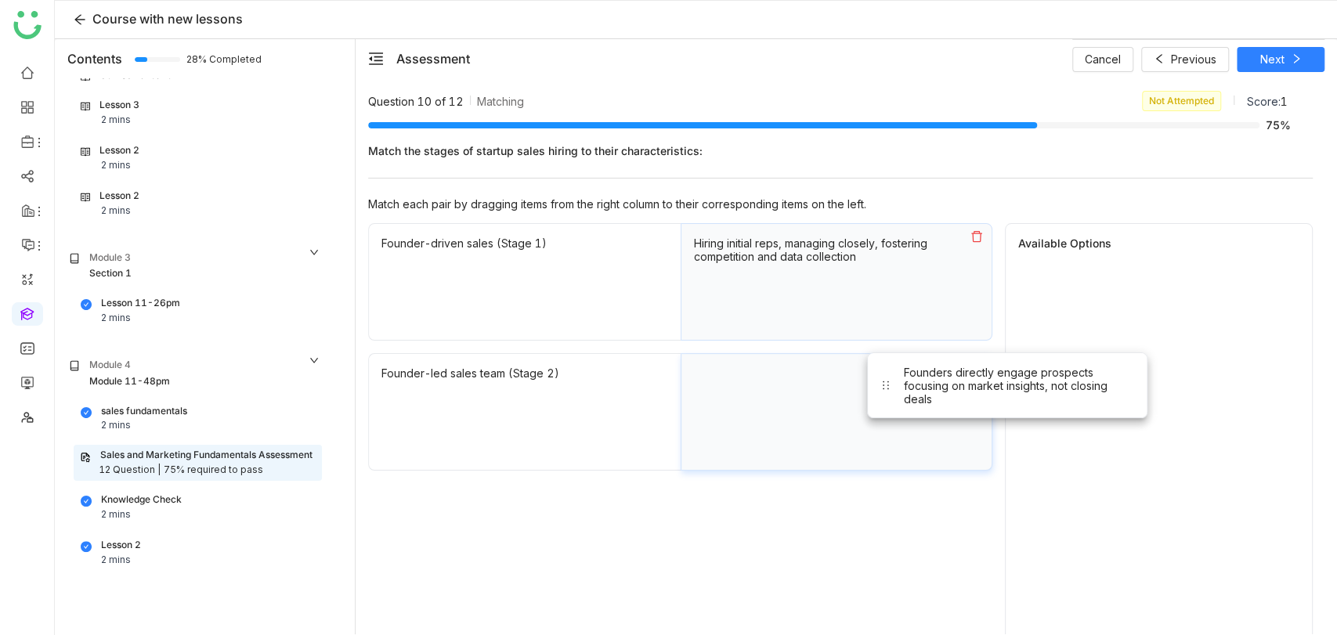
drag, startPoint x: 1035, startPoint y: 320, endPoint x: 801, endPoint y: 428, distance: 257.5
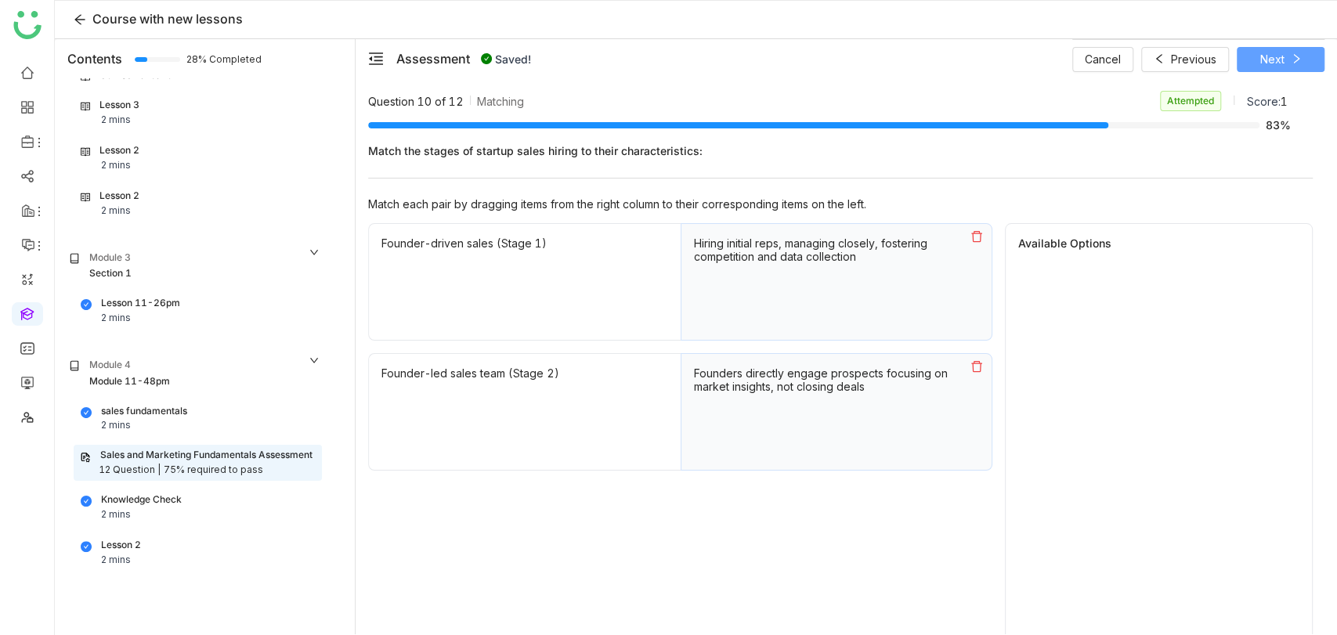
click at [1275, 63] on span "Next" at bounding box center [1272, 59] width 24 height 17
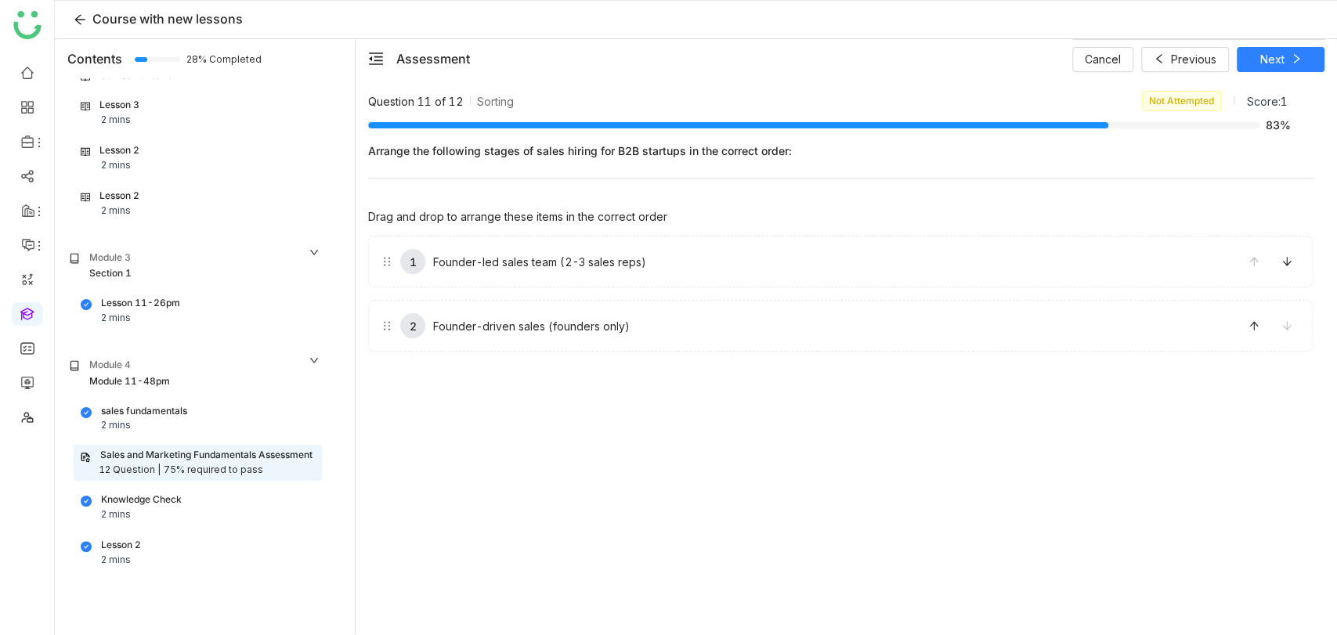
drag, startPoint x: 564, startPoint y: 319, endPoint x: 557, endPoint y: 253, distance: 66.1
click at [1319, 59] on div "Cancel Saving... Saving..." at bounding box center [1198, 58] width 252 height 39
click at [1263, 61] on span "Next" at bounding box center [1272, 59] width 24 height 17
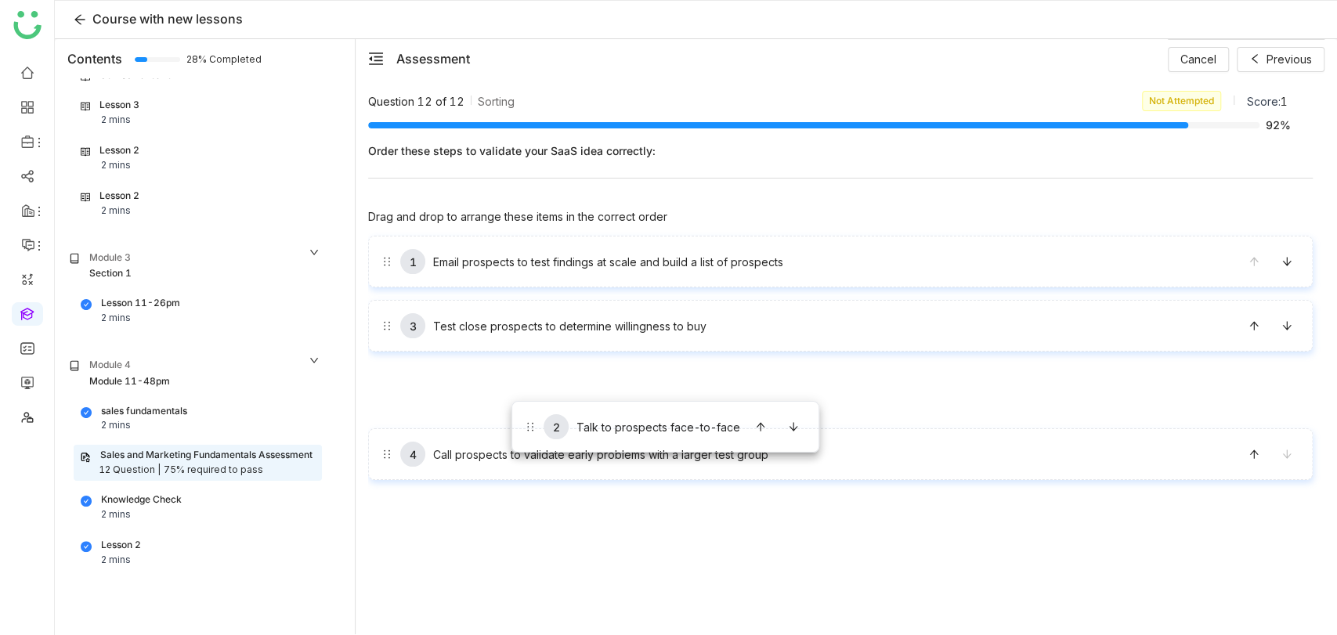
drag, startPoint x: 511, startPoint y: 325, endPoint x: 511, endPoint y: 401, distance: 75.9
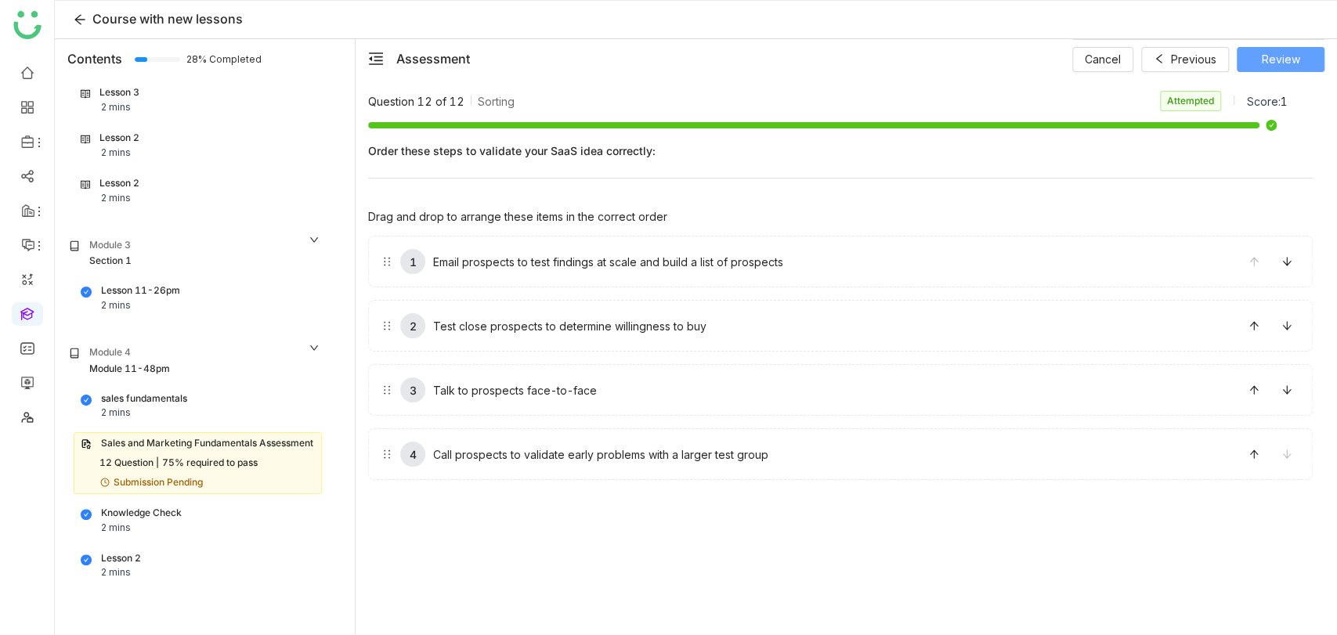
click at [1275, 60] on span "Review" at bounding box center [1280, 59] width 38 height 17
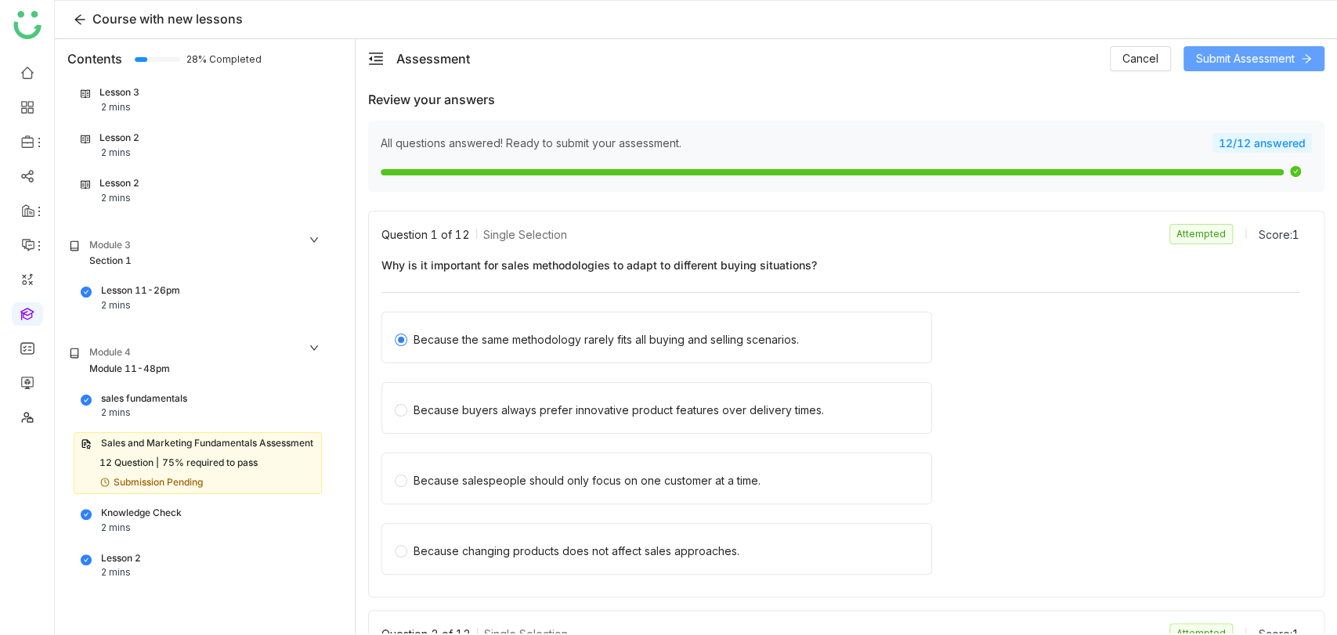
click at [1269, 52] on span "Submit Assessment" at bounding box center [1245, 58] width 99 height 17
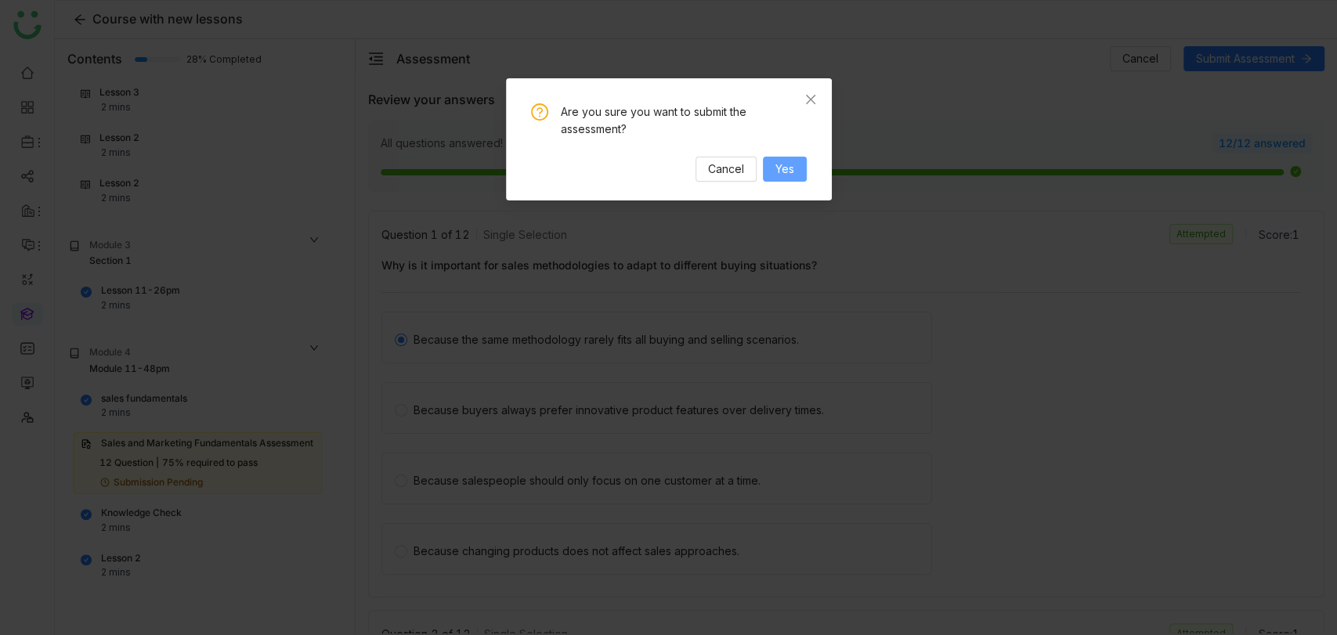
click at [767, 166] on button "Yes" at bounding box center [785, 169] width 44 height 25
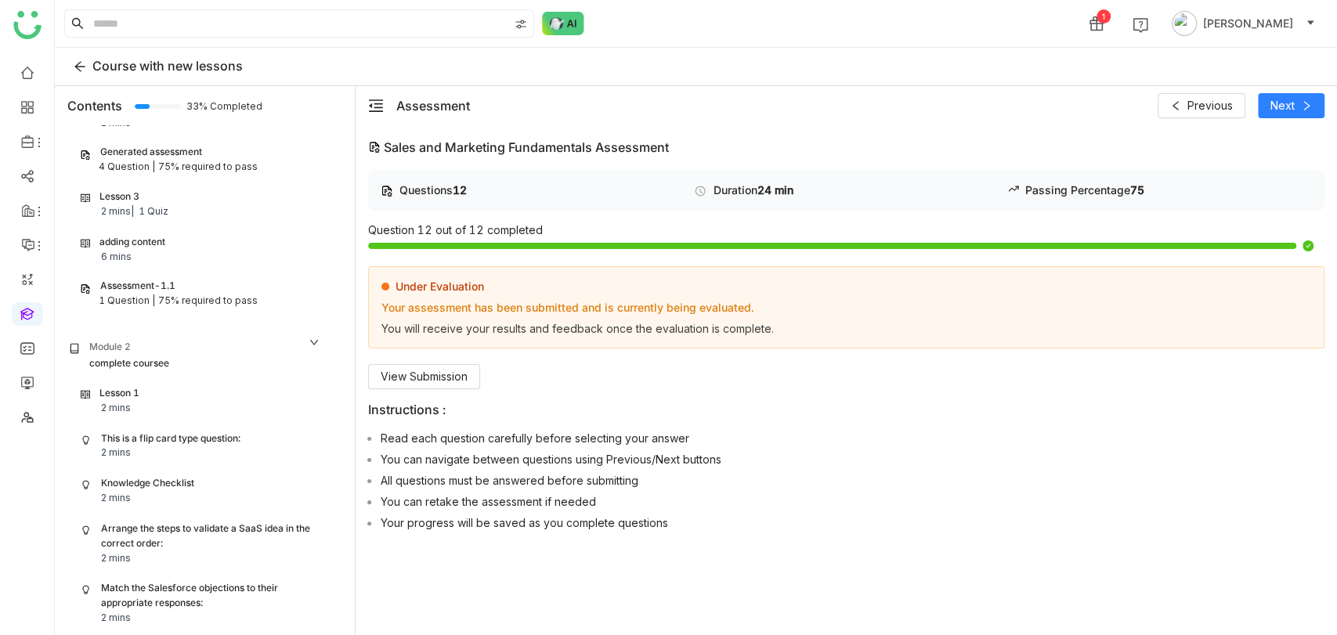
scroll to position [689, 0]
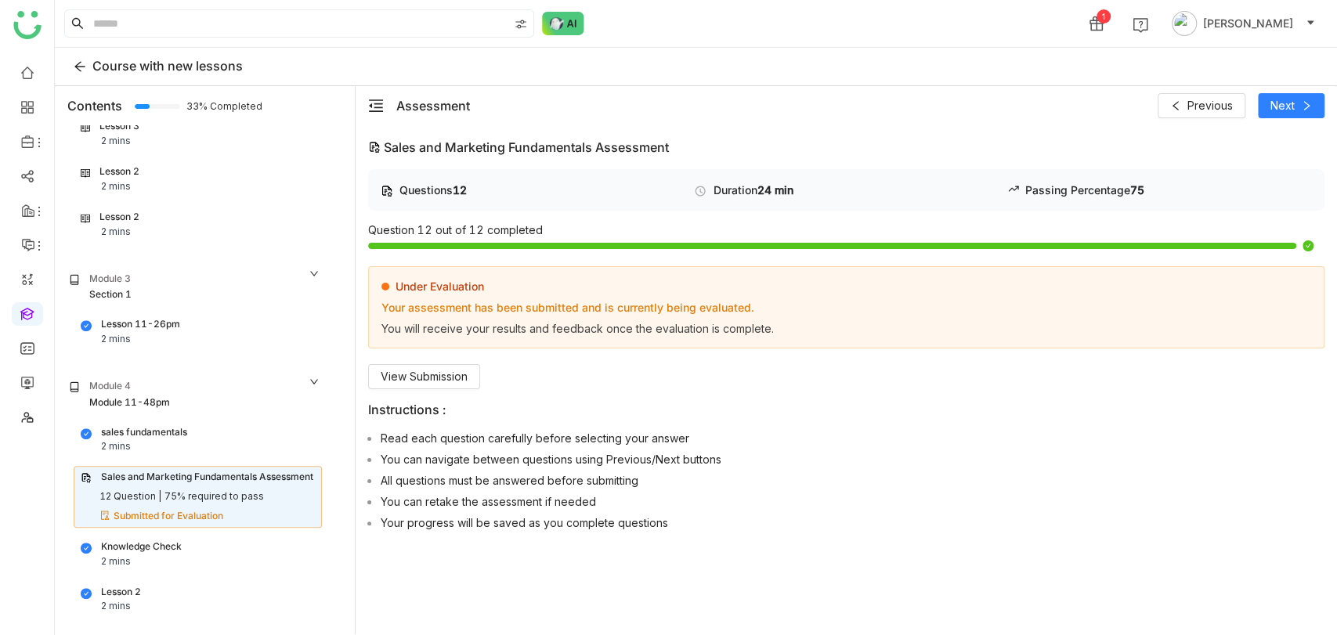
scroll to position [1, 0]
drag, startPoint x: 240, startPoint y: 71, endPoint x: 72, endPoint y: 70, distance: 167.6
click at [72, 70] on div "Course with new lessons" at bounding box center [154, 66] width 175 height 25
copy span "Course with new lessons"
click at [105, 58] on span "Course with new lessons" at bounding box center [167, 66] width 150 height 16
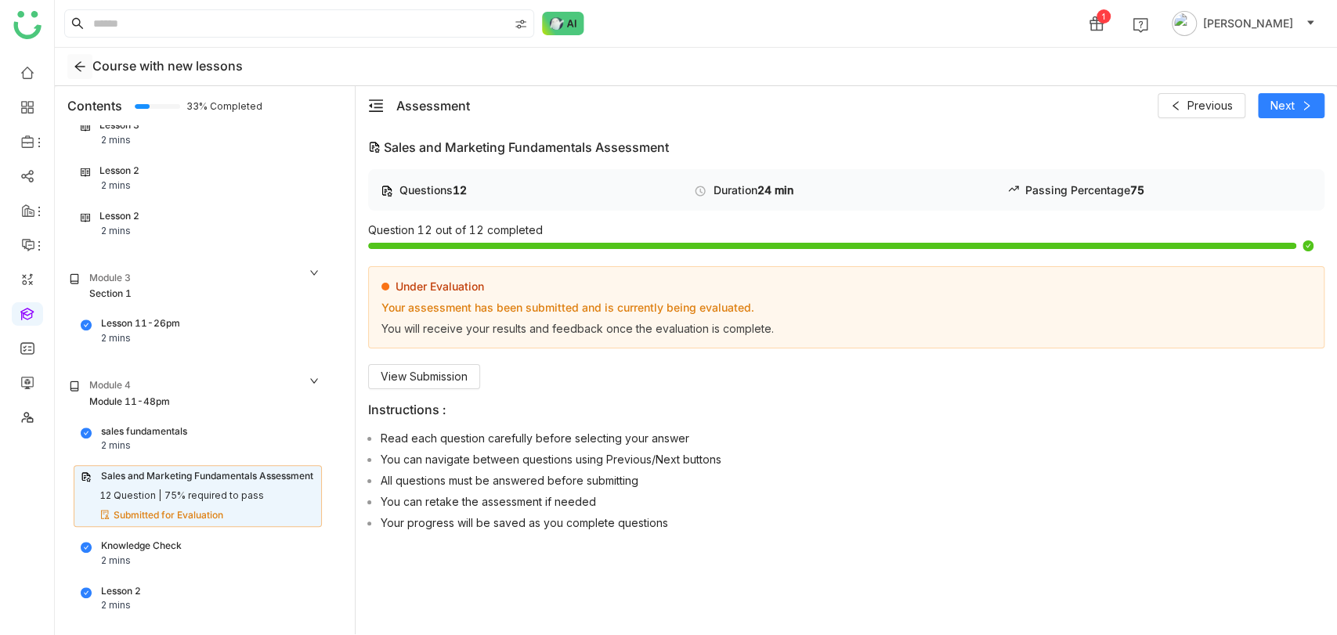
click at [81, 60] on icon at bounding box center [80, 66] width 13 height 13
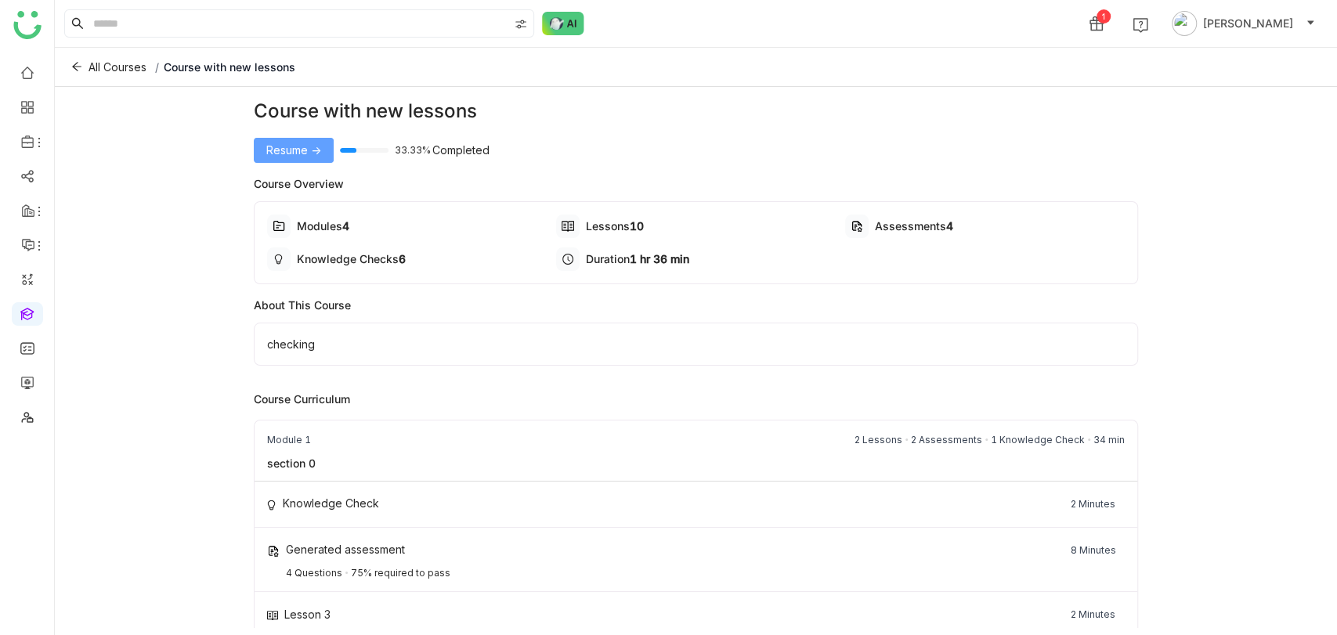
click at [294, 150] on span "Resume ->" at bounding box center [293, 150] width 55 height 17
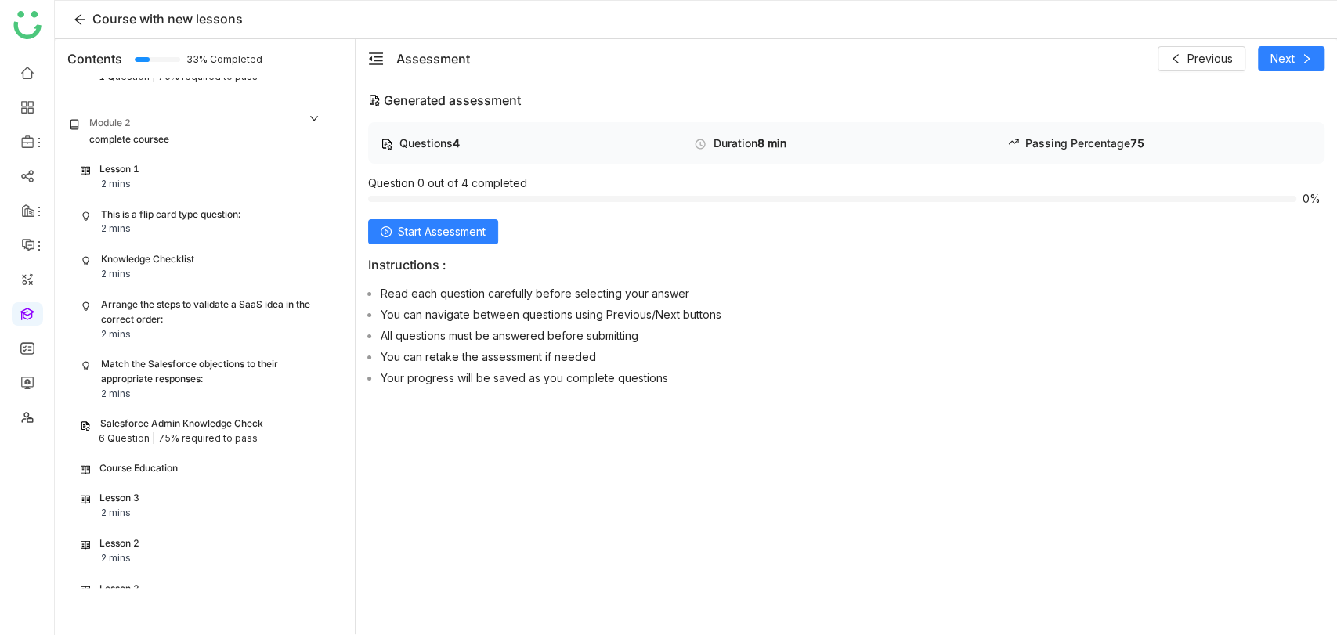
scroll to position [254, 0]
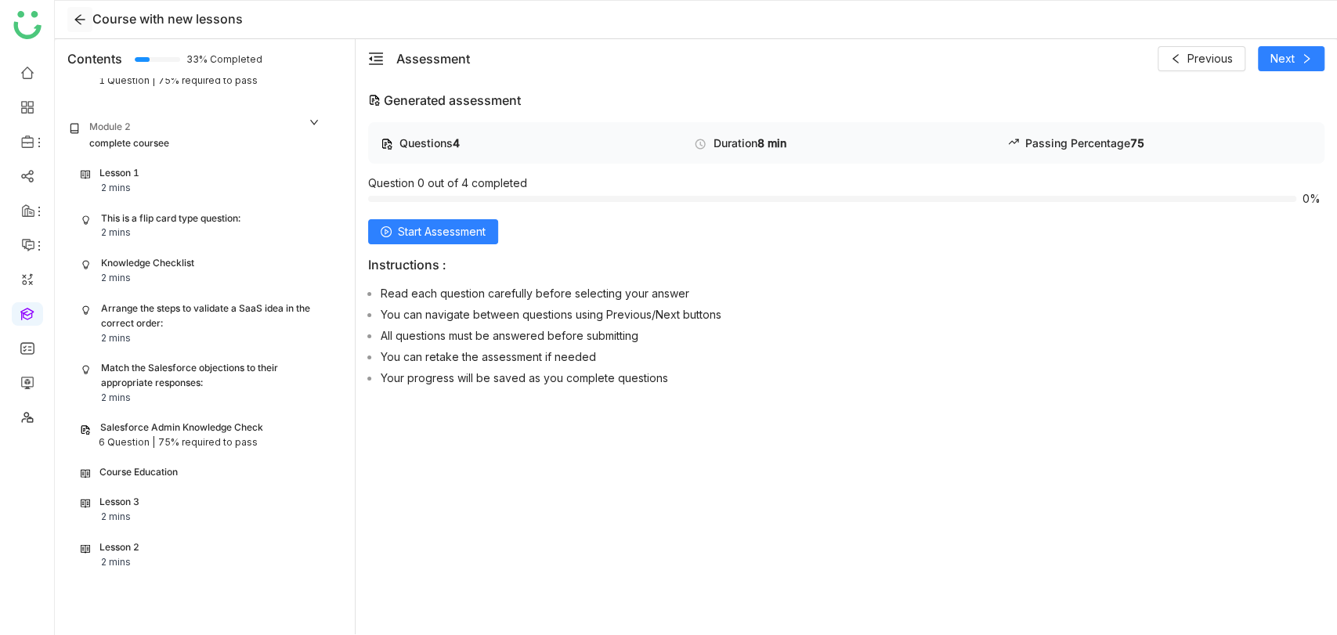
click at [88, 20] on icon at bounding box center [79, 19] width 23 height 13
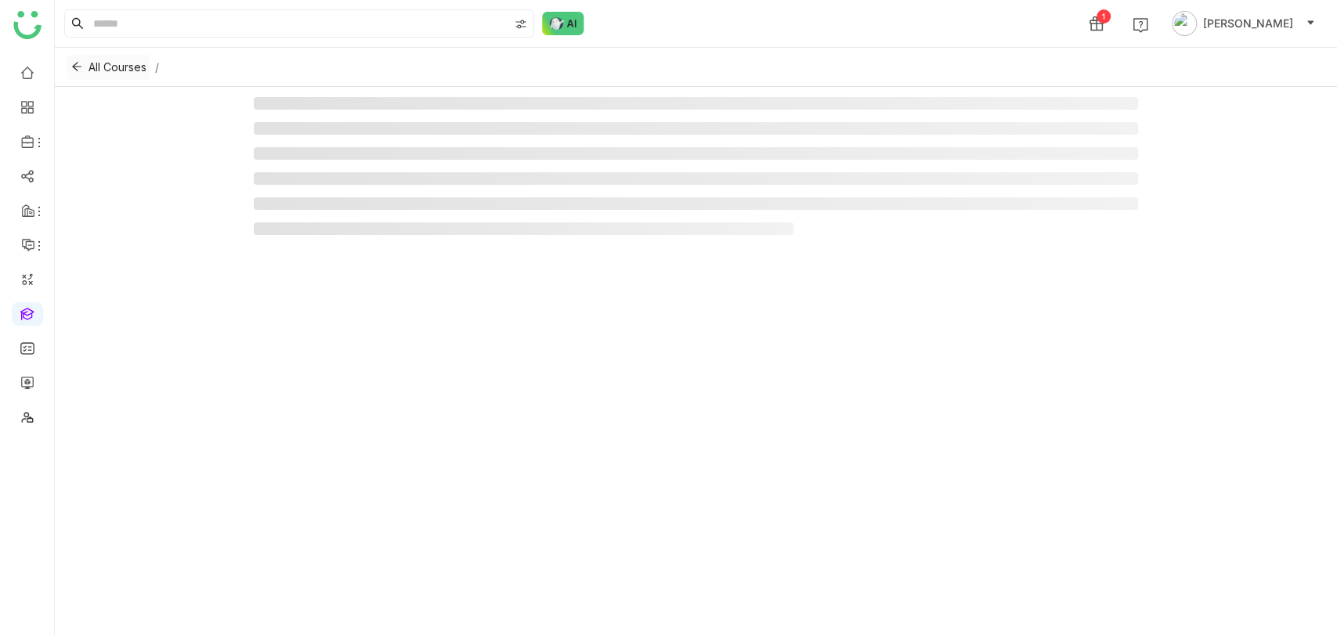
click at [123, 67] on span "All Courses" at bounding box center [117, 67] width 58 height 17
